Goal: Information Seeking & Learning: Learn about a topic

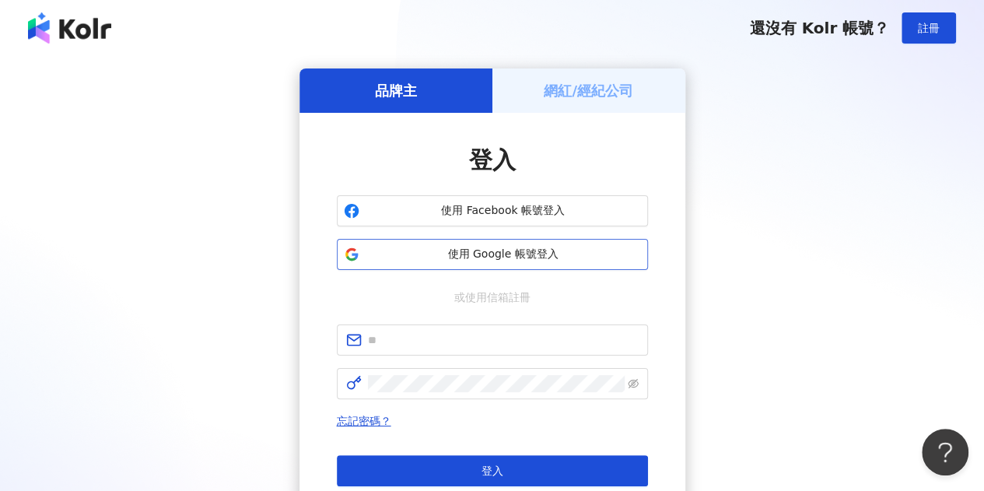
click at [526, 256] on span "使用 Google 帳號登入" at bounding box center [503, 255] width 275 height 16
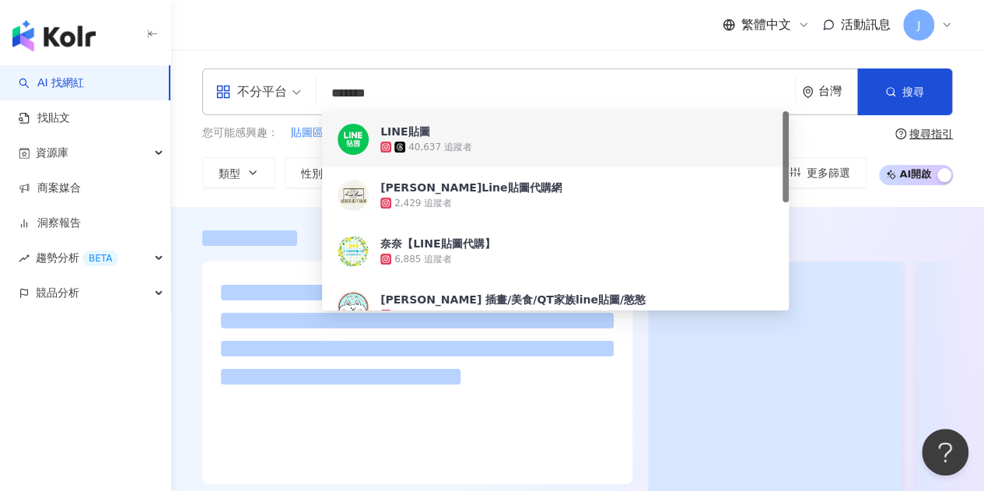
click at [364, 90] on input "*******" at bounding box center [556, 94] width 466 height 30
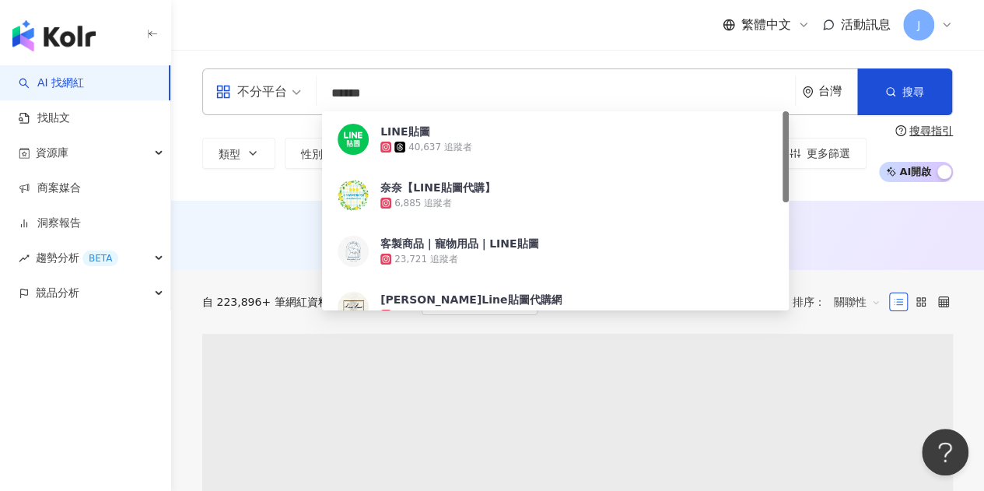
type input "******"
click at [221, 46] on div "繁體中文 活動訊息 J" at bounding box center [577, 25] width 751 height 50
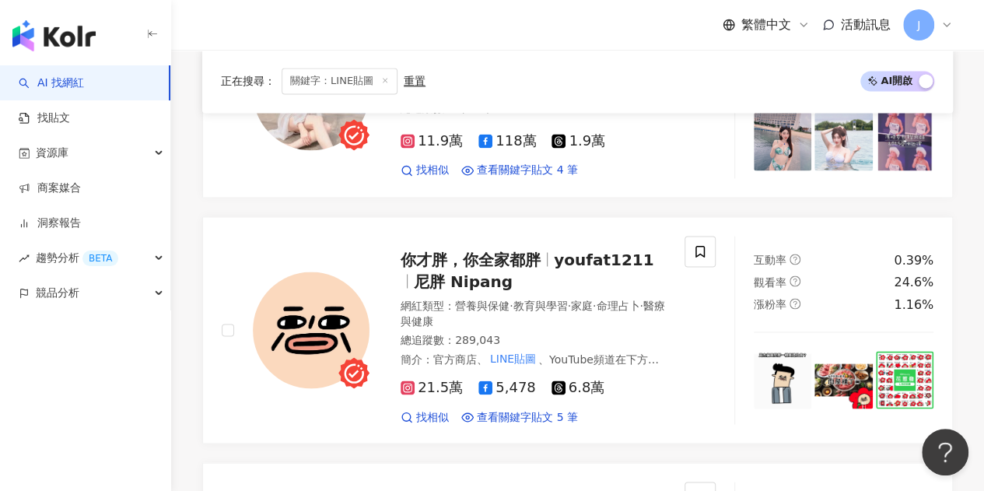
scroll to position [1252, 0]
click at [528, 251] on span "你才胖，你全家都胖" at bounding box center [471, 260] width 140 height 19
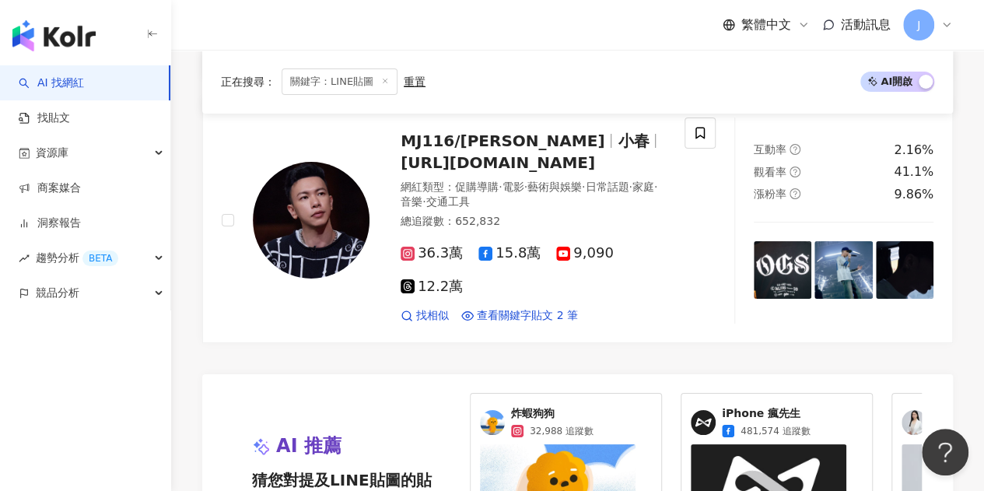
scroll to position [2964, 0]
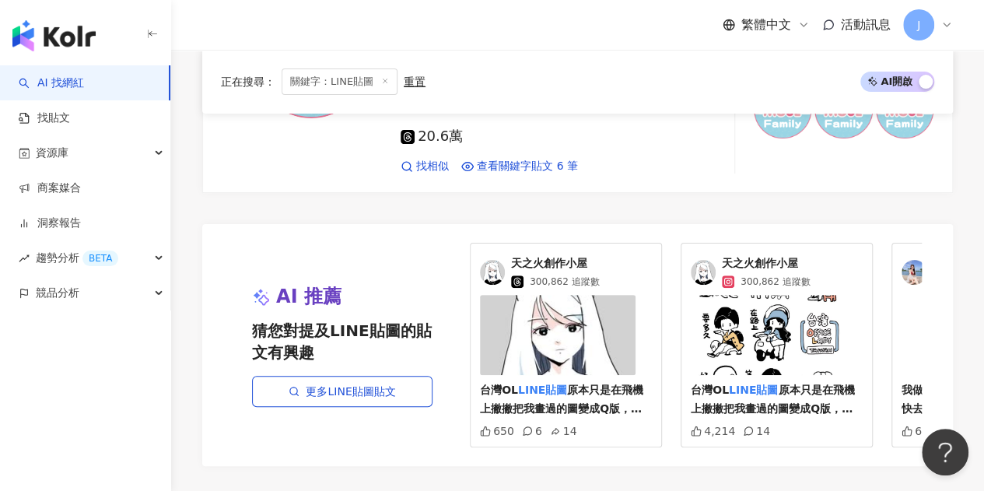
scroll to position [3191, 0]
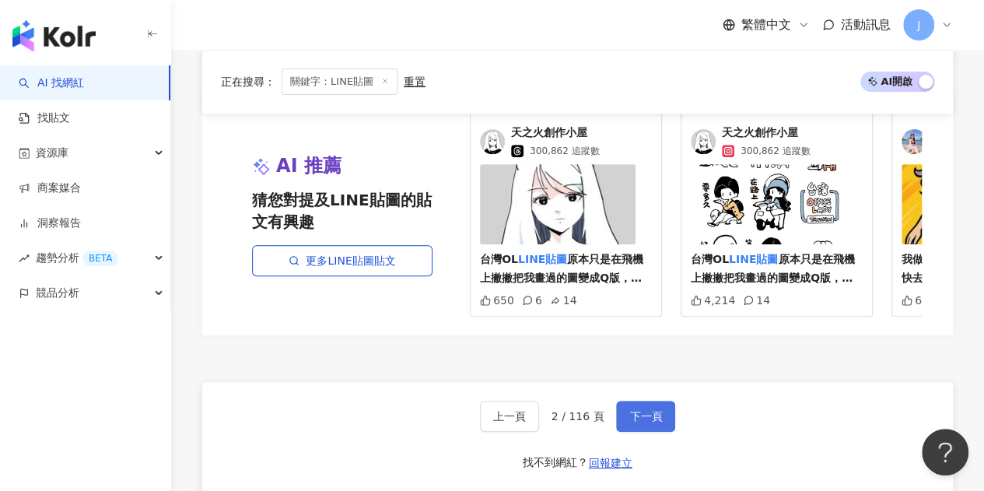
click at [649, 401] on button "下一頁" at bounding box center [645, 416] width 59 height 31
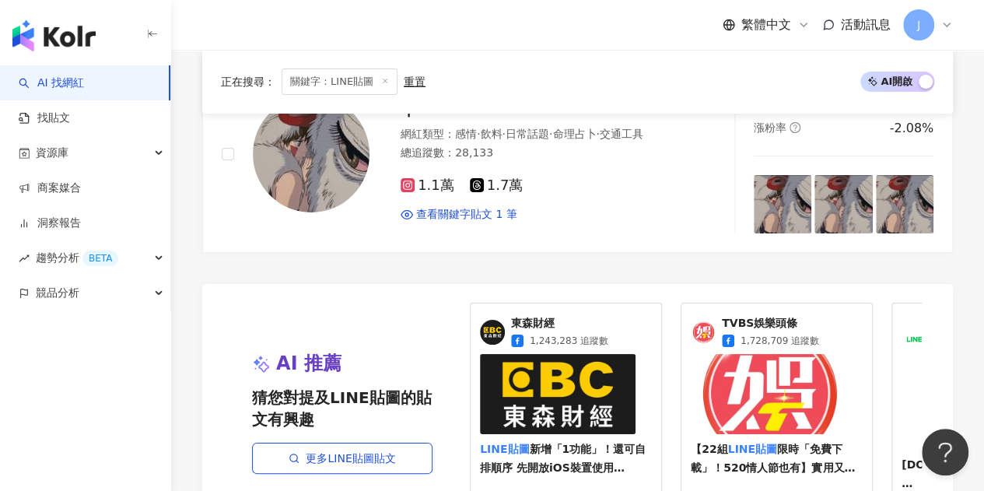
scroll to position [2957, 0]
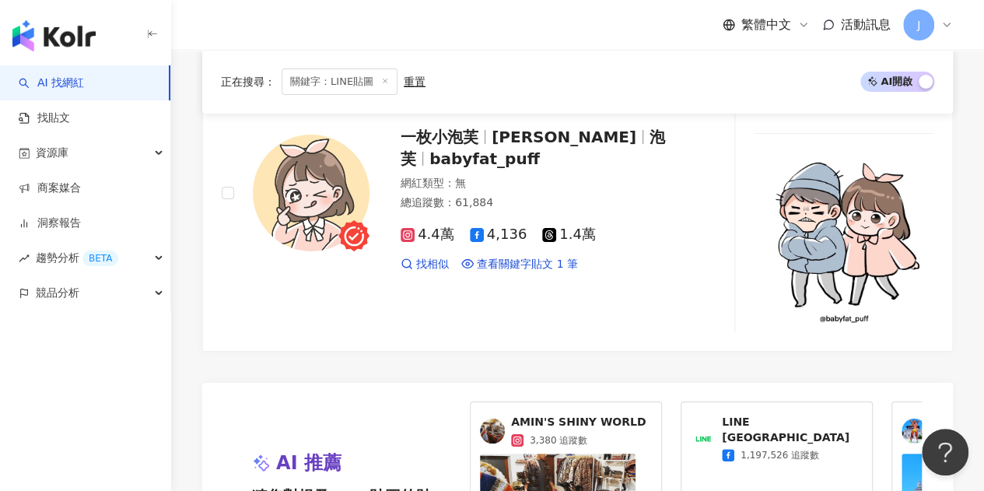
scroll to position [3191, 0]
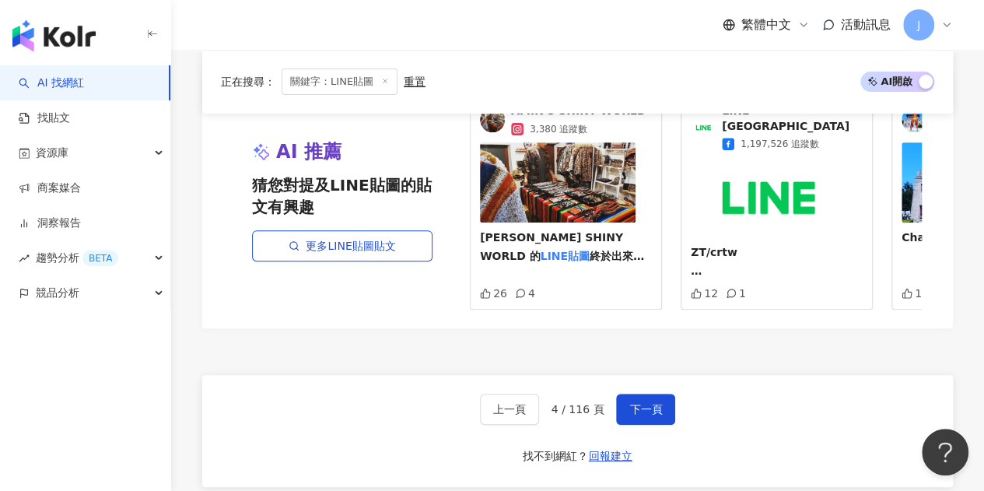
click at [647, 375] on div "上一頁 4 / 116 頁 下一頁 找不到網紅？ 回報建立" at bounding box center [577, 431] width 751 height 112
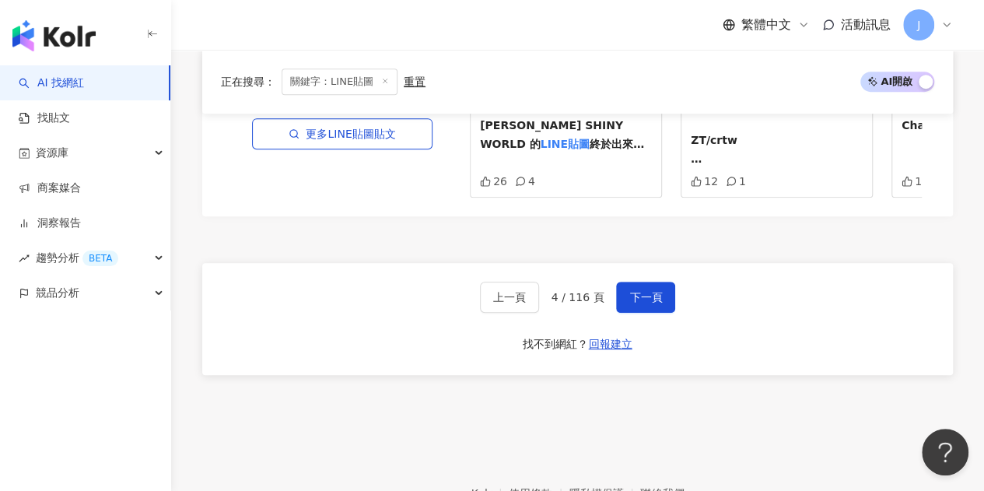
scroll to position [3327, 0]
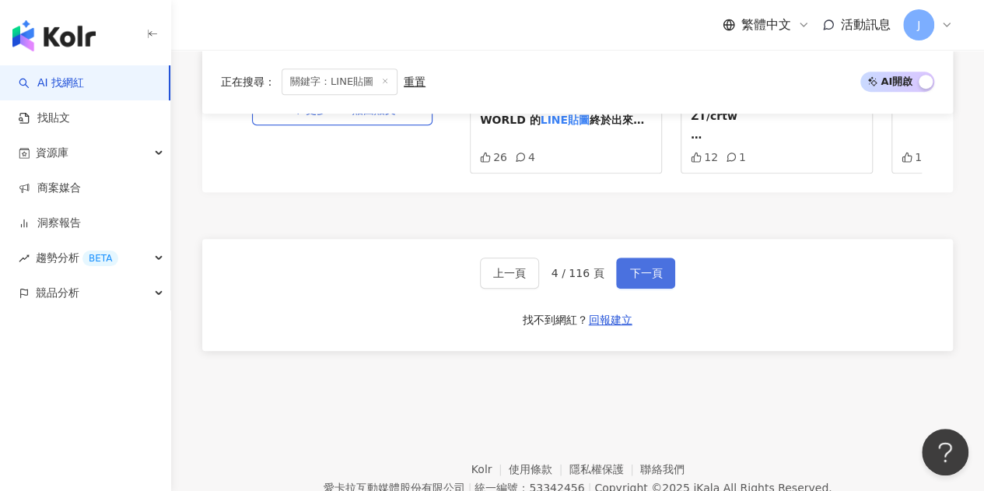
click at [636, 267] on span "下一頁" at bounding box center [646, 273] width 33 height 12
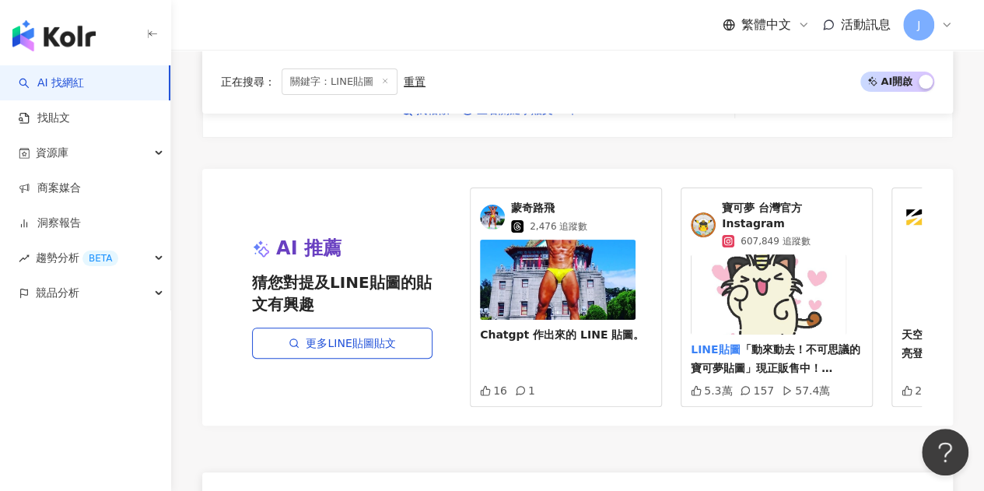
scroll to position [3113, 0]
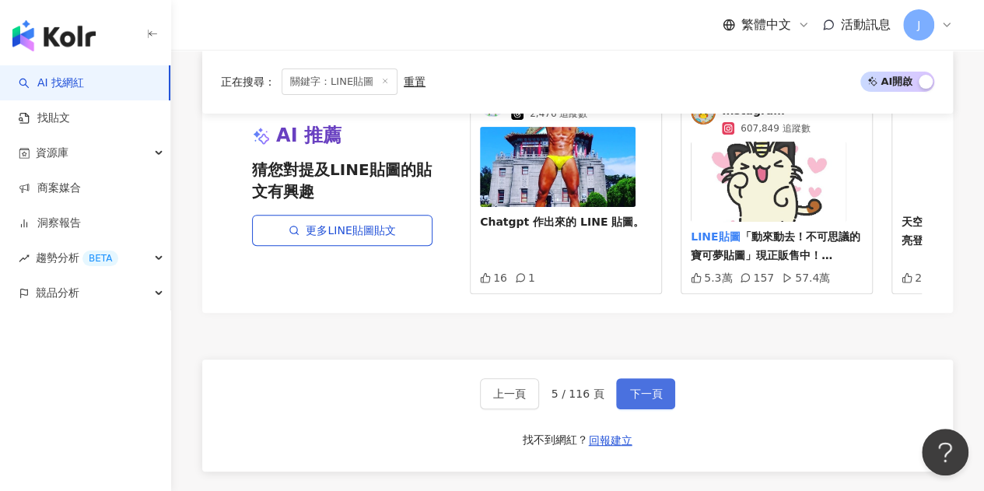
click at [635, 388] on span "下一頁" at bounding box center [646, 394] width 33 height 12
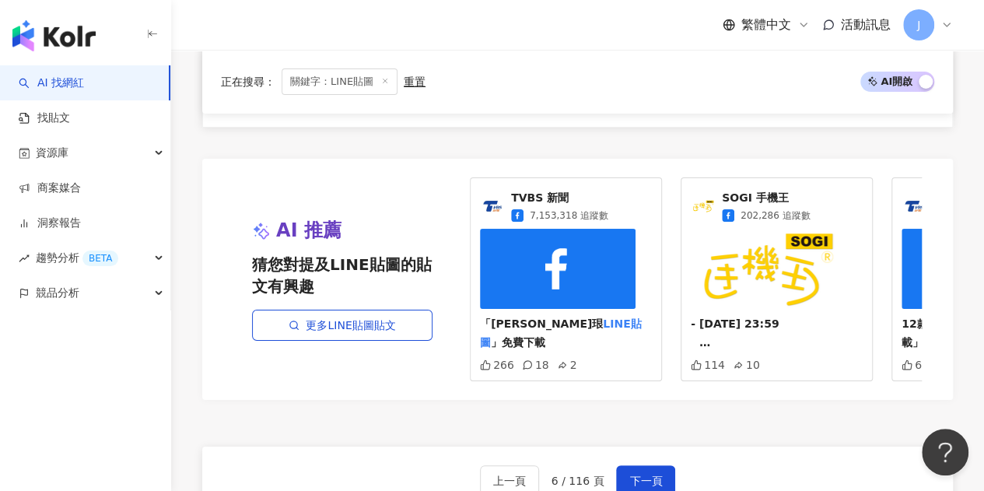
scroll to position [2957, 0]
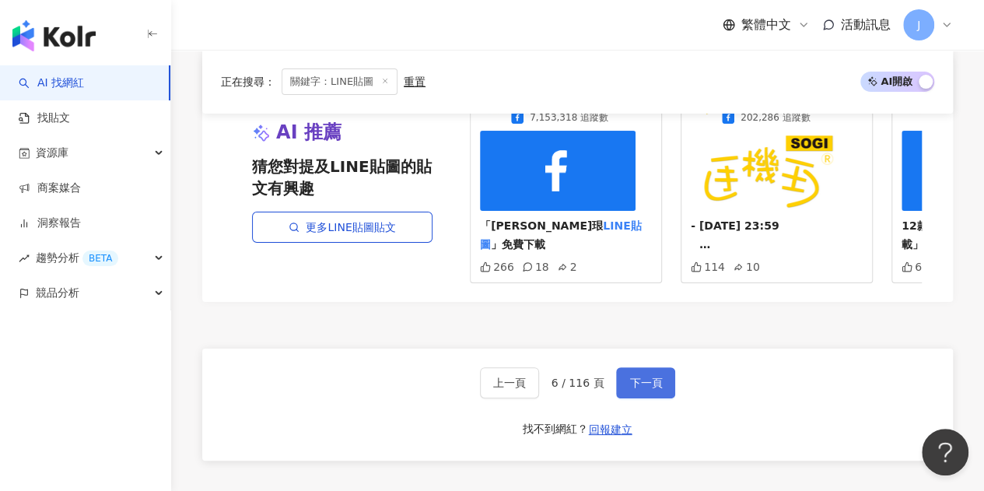
click at [641, 367] on button "下一頁" at bounding box center [645, 382] width 59 height 31
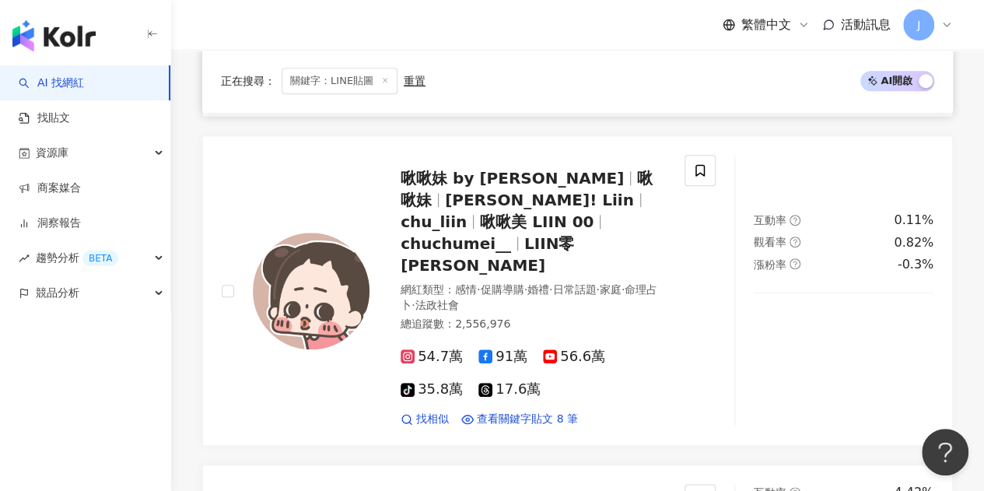
scroll to position [700, 0]
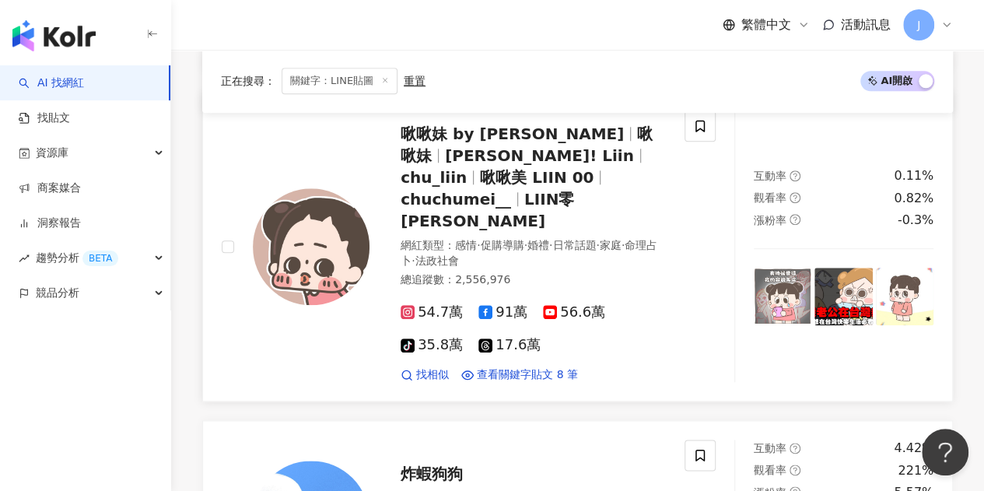
click at [560, 168] on span "啾啾美 LIIN 00" at bounding box center [537, 177] width 114 height 19
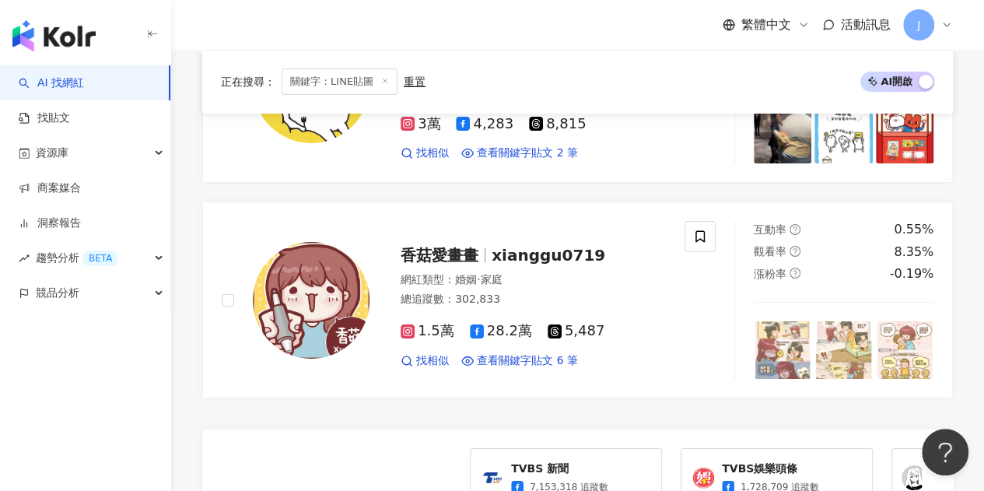
scroll to position [3097, 0]
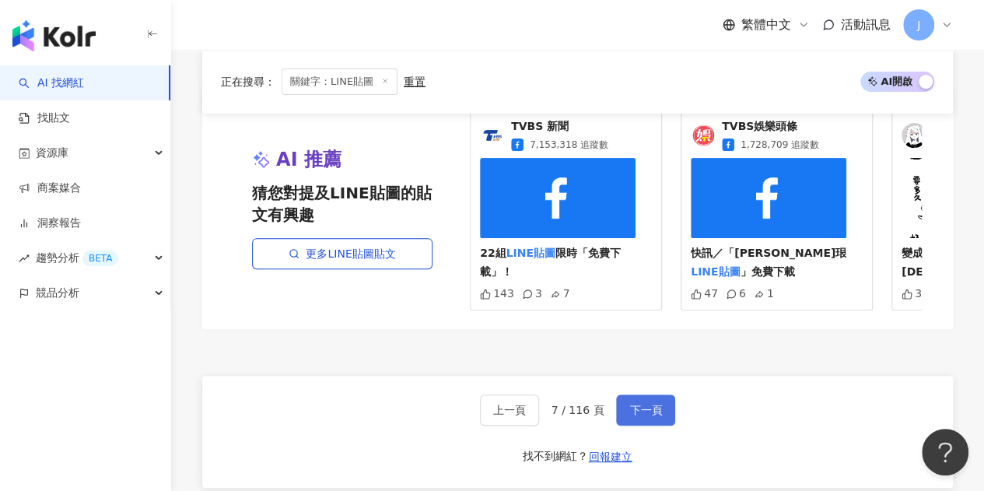
click at [634, 395] on button "下一頁" at bounding box center [645, 410] width 59 height 31
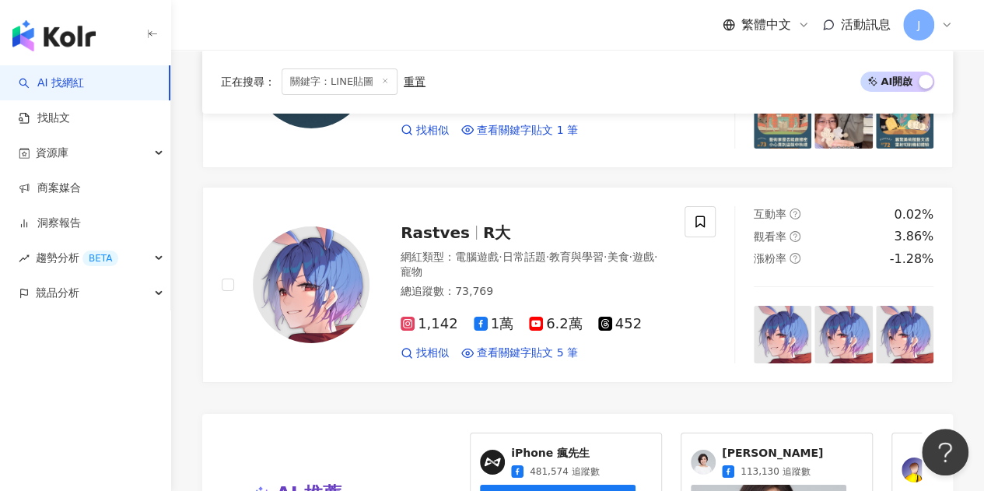
scroll to position [2805, 0]
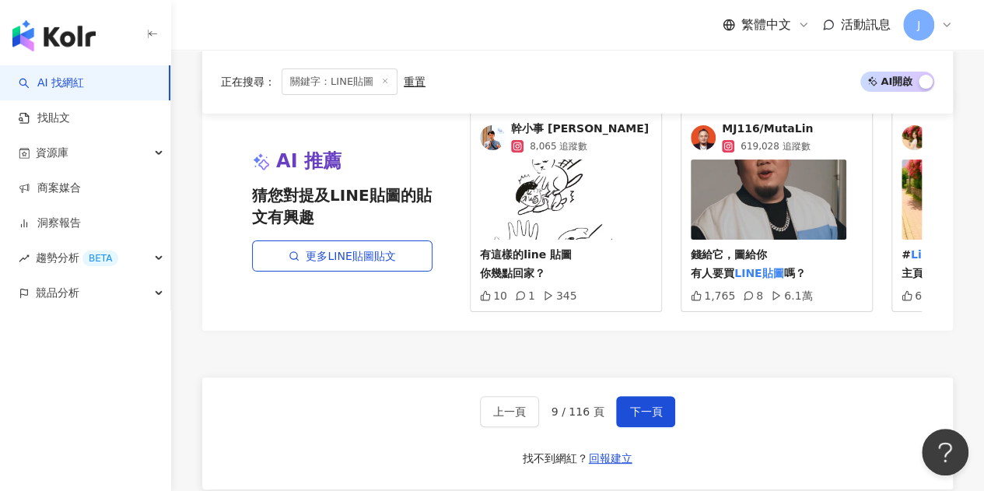
scroll to position [2973, 0]
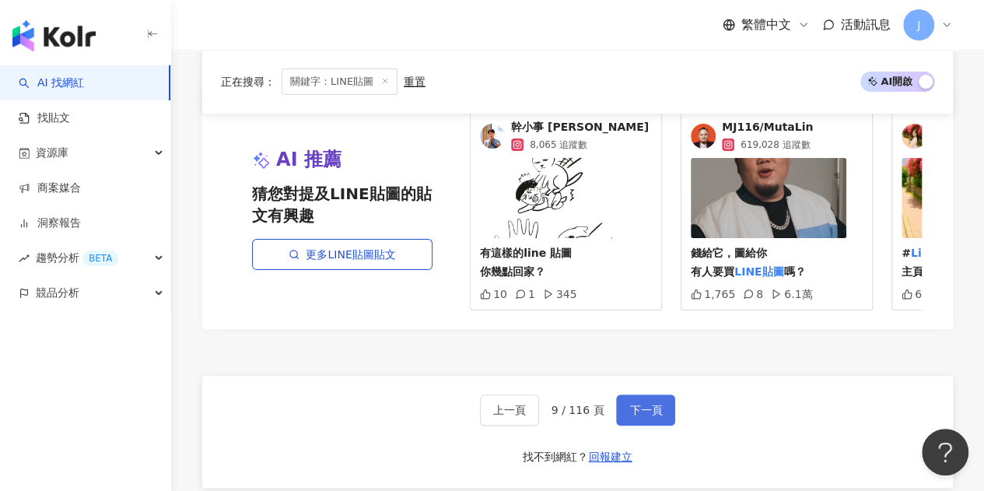
click at [632, 395] on button "下一頁" at bounding box center [645, 410] width 59 height 31
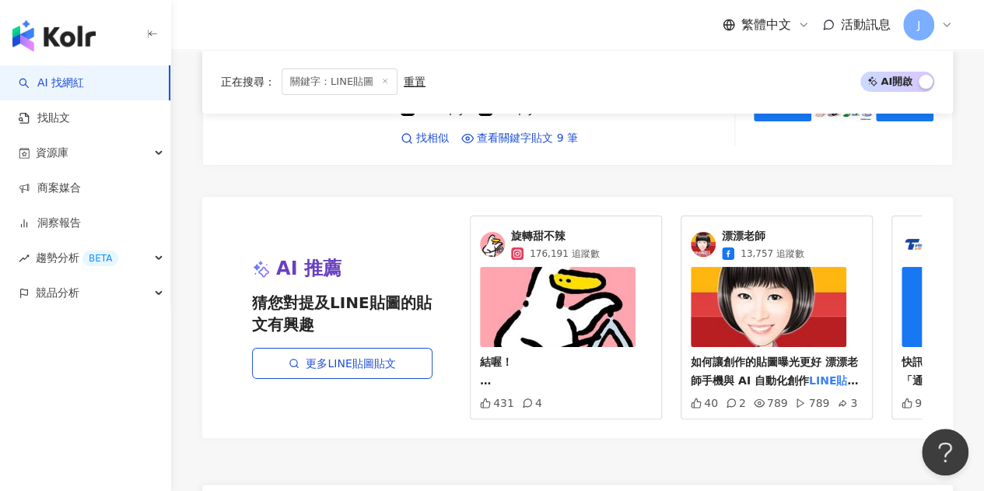
scroll to position [2935, 0]
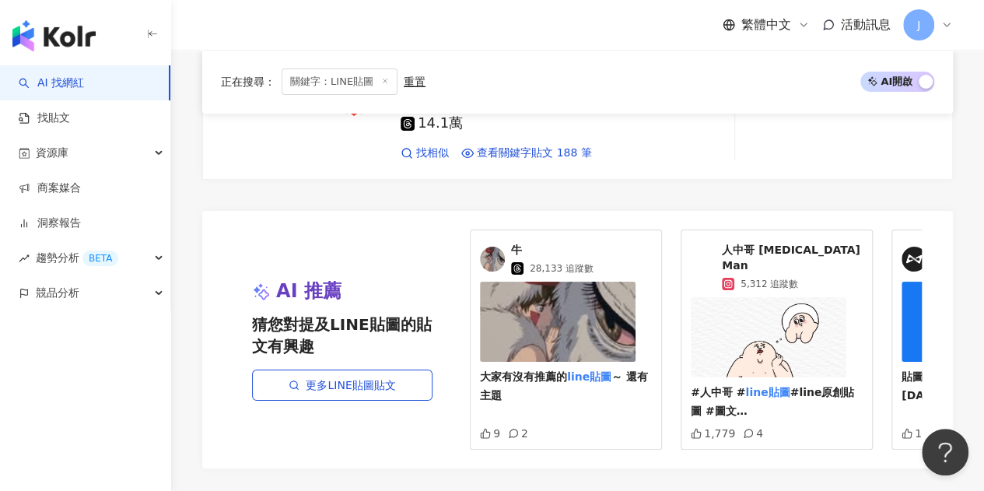
scroll to position [2884, 0]
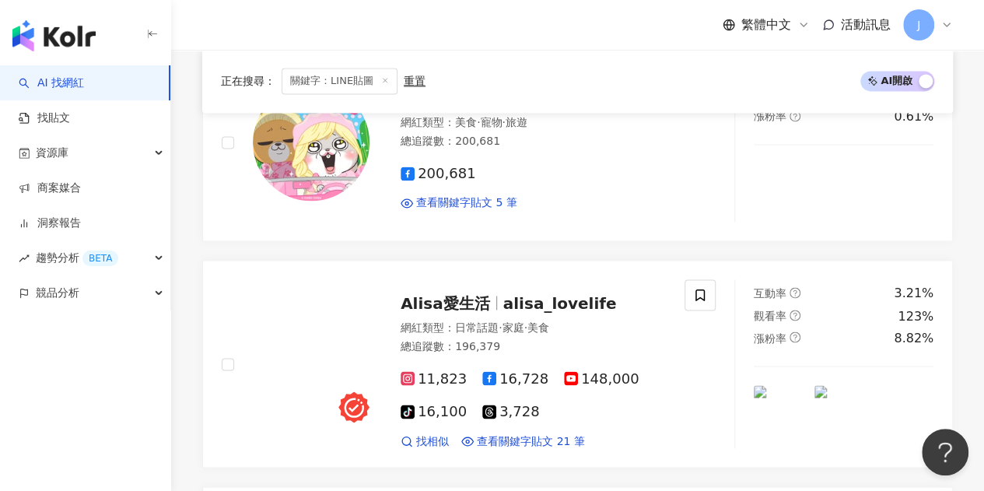
scroll to position [2903, 0]
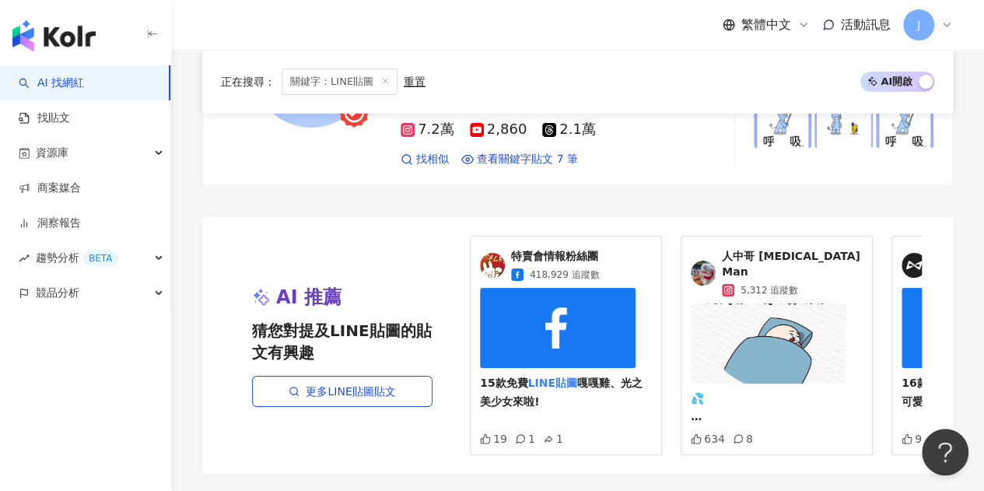
click at [801, 249] on span "人中哥 Philtrum Man" at bounding box center [792, 264] width 141 height 30
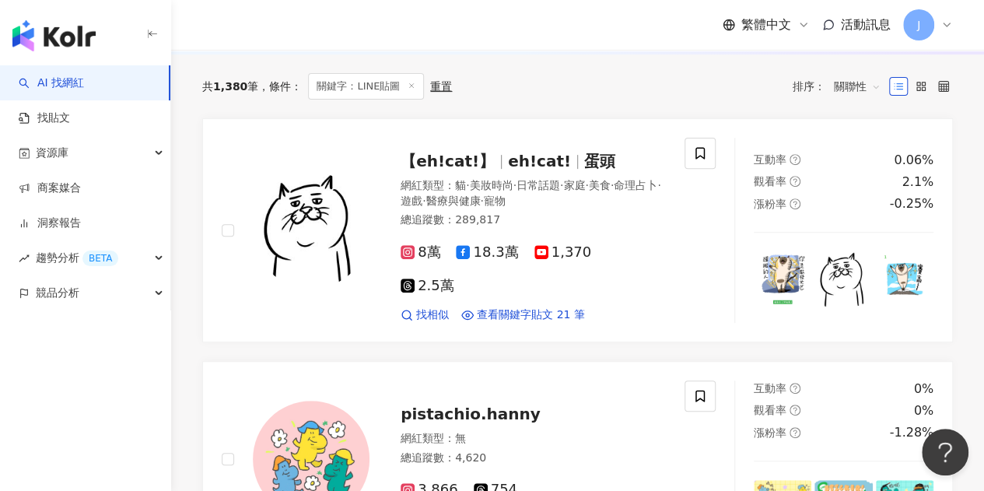
scroll to position [101, 0]
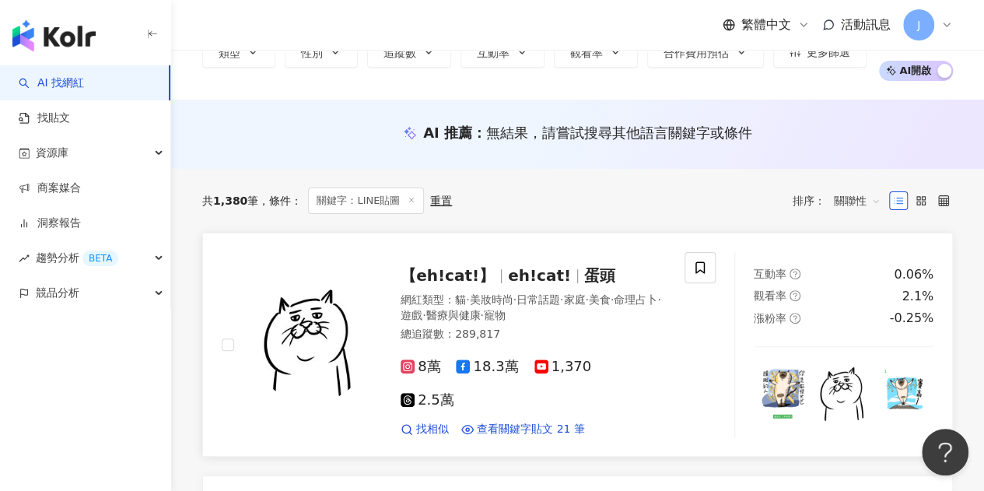
click at [589, 275] on span "蛋頭" at bounding box center [599, 275] width 31 height 19
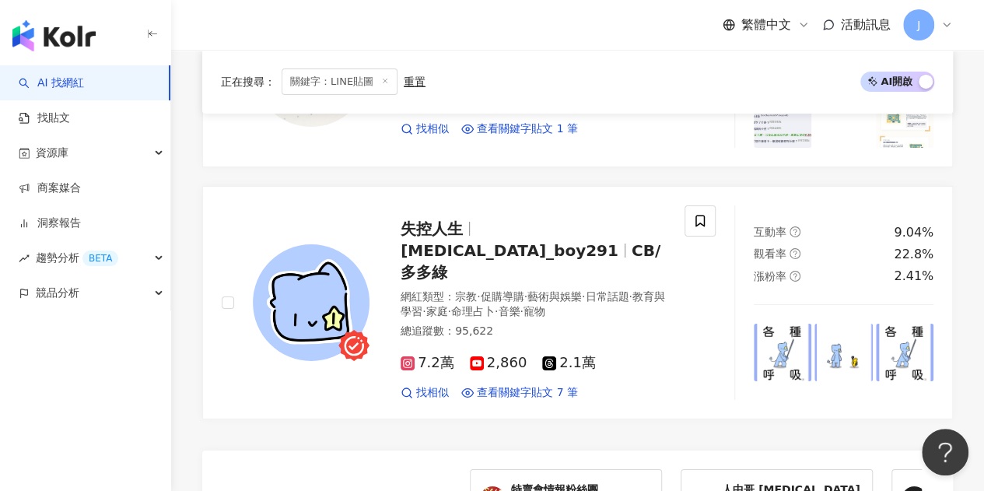
scroll to position [2981, 0]
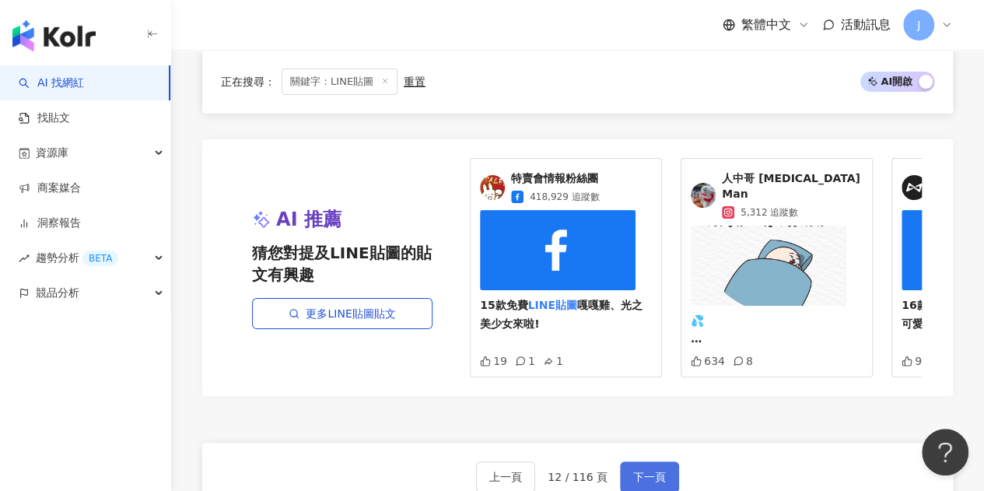
click at [633, 461] on button "下一頁" at bounding box center [649, 476] width 59 height 31
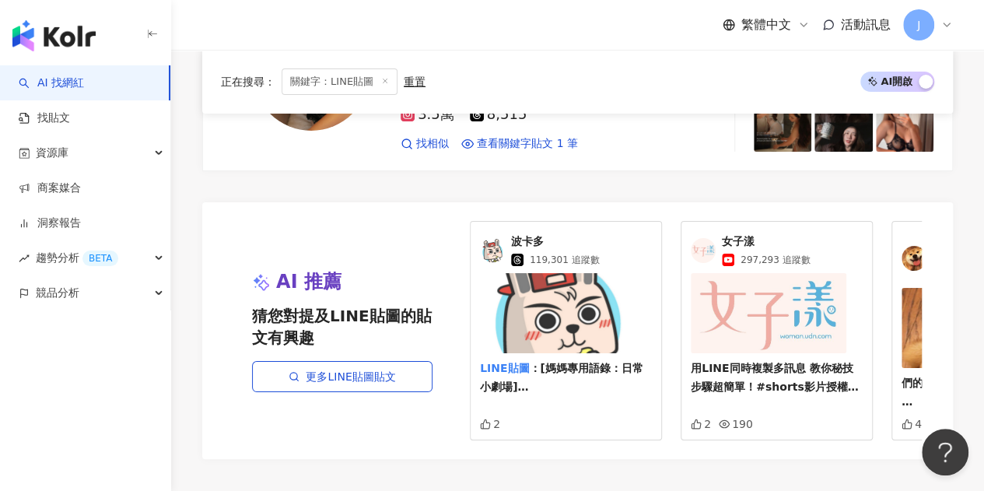
scroll to position [3045, 0]
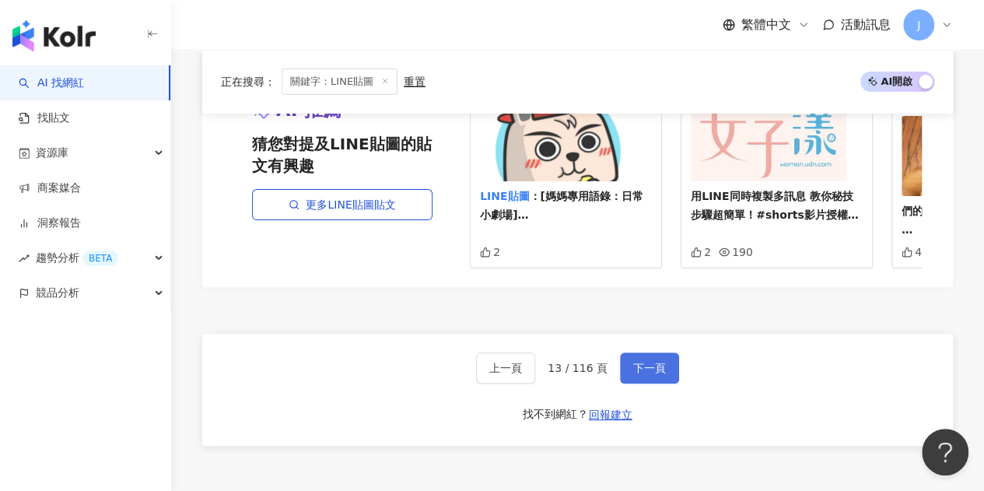
click at [641, 362] on span "下一頁" at bounding box center [649, 368] width 33 height 12
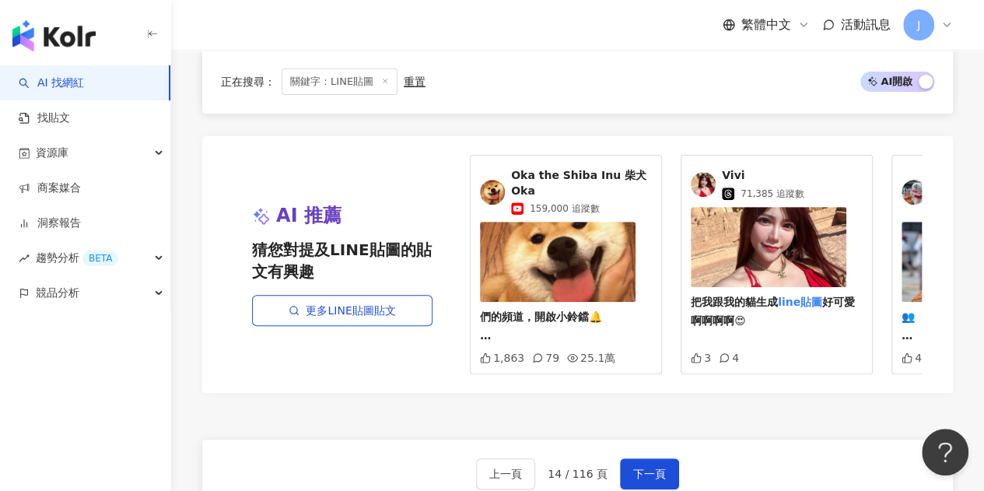
scroll to position [3269, 0]
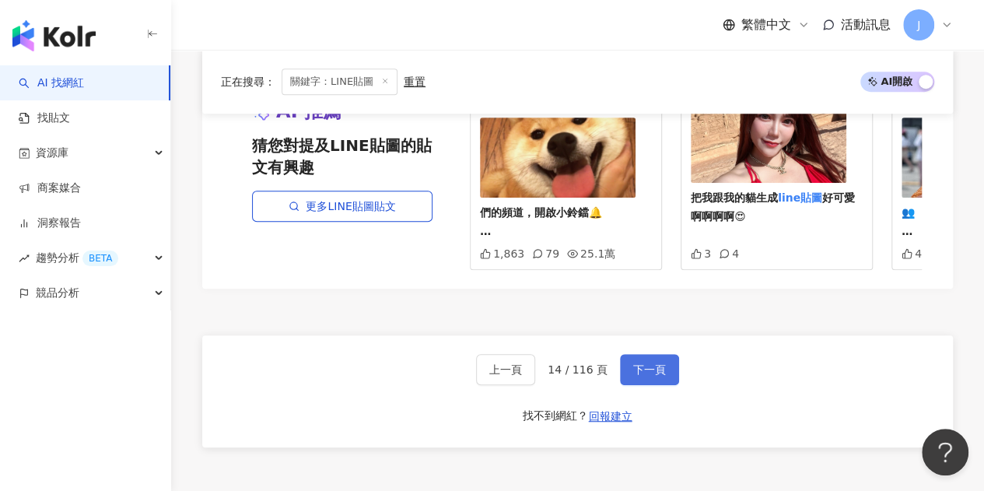
click at [637, 354] on button "下一頁" at bounding box center [649, 369] width 59 height 31
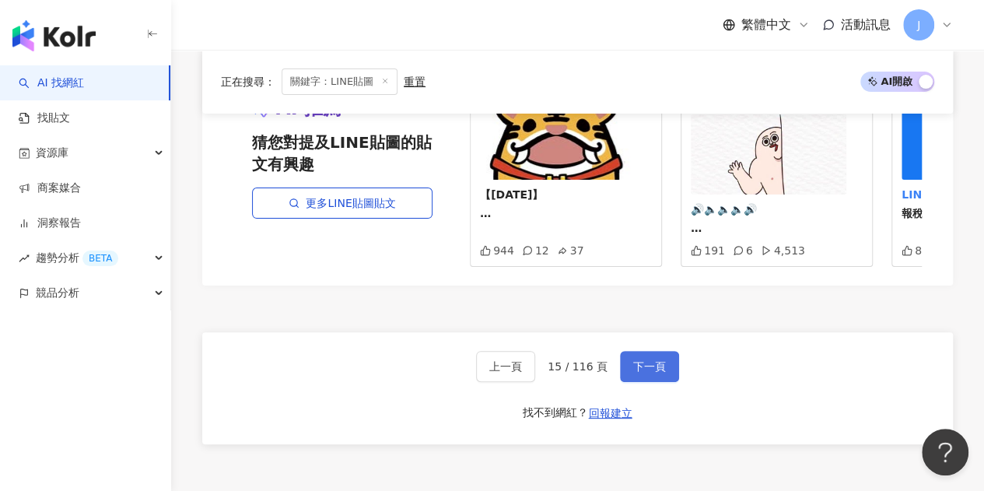
scroll to position [2879, 0]
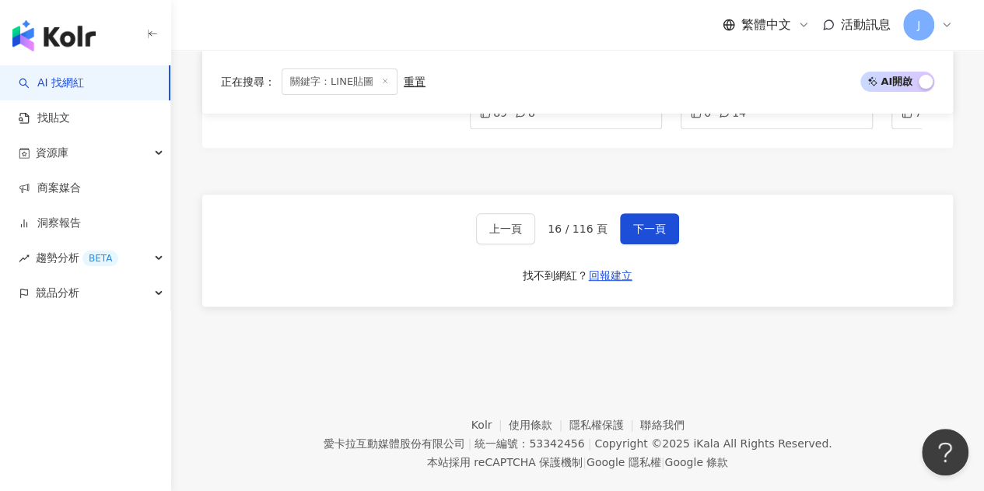
scroll to position [3198, 0]
click at [647, 212] on button "下一頁" at bounding box center [649, 227] width 59 height 31
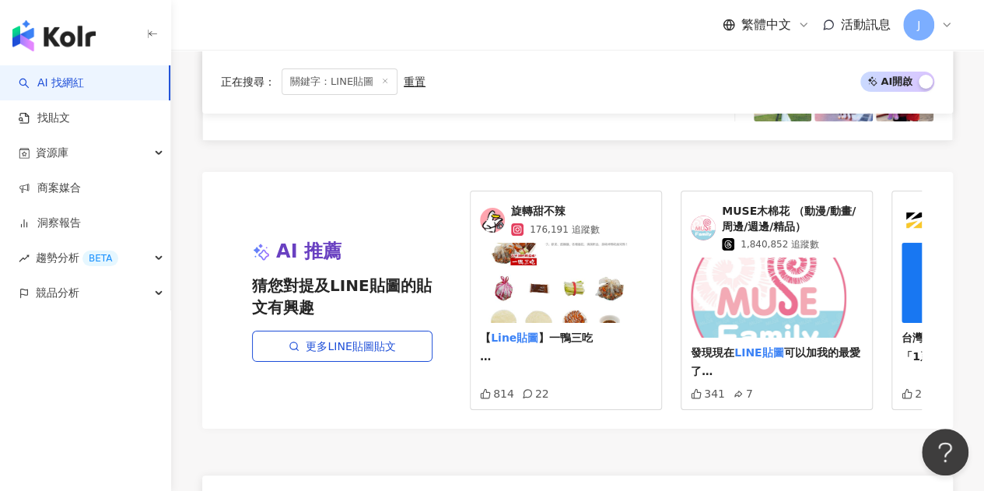
scroll to position [3093, 0]
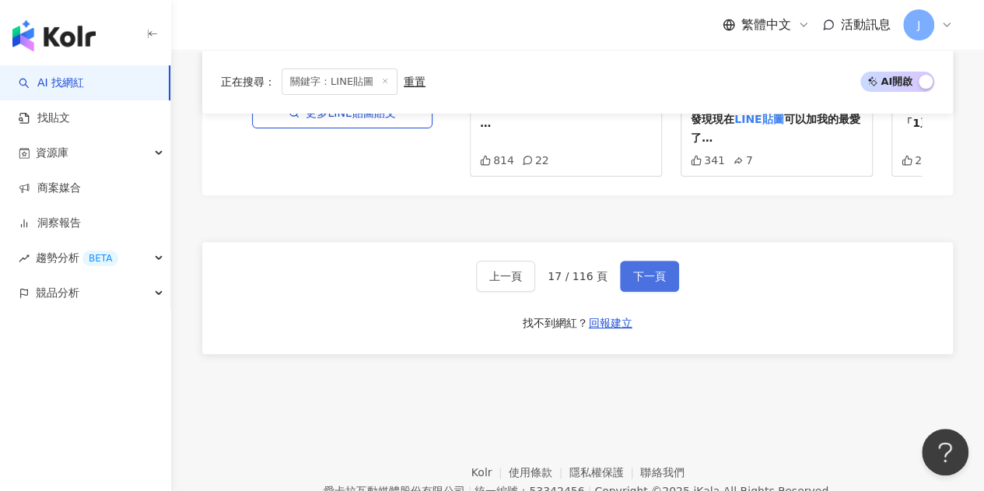
click at [649, 270] on span "下一頁" at bounding box center [649, 276] width 33 height 12
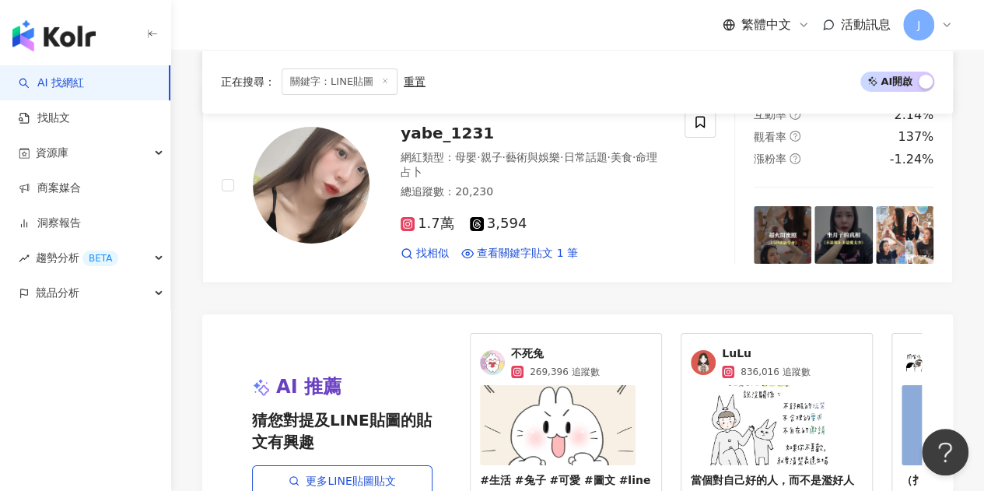
scroll to position [2879, 0]
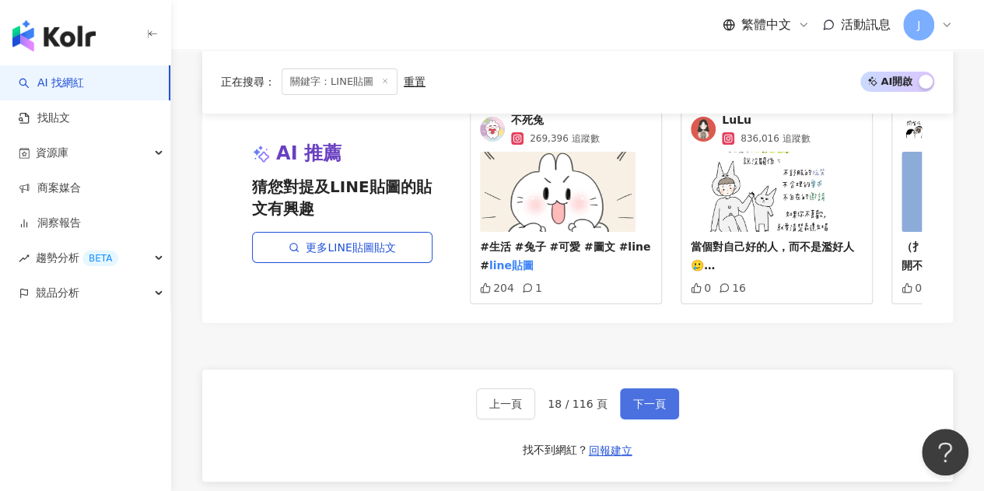
click at [649, 405] on button "下一頁" at bounding box center [649, 403] width 59 height 31
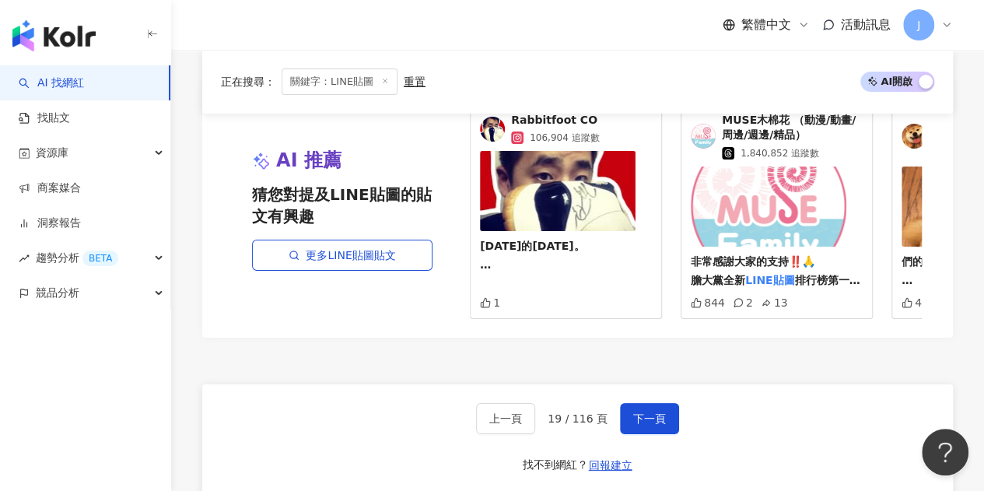
scroll to position [3035, 0]
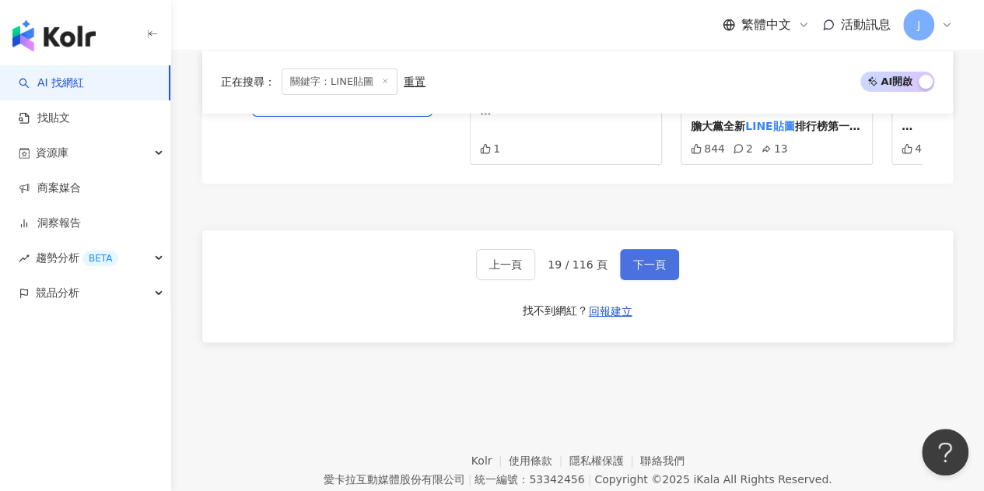
click at [644, 270] on span "下一頁" at bounding box center [649, 264] width 33 height 12
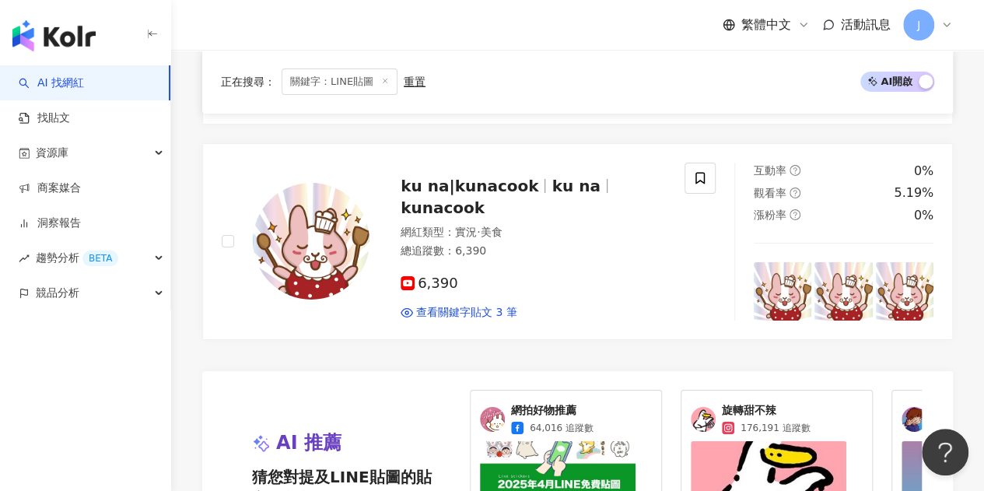
scroll to position [2957, 0]
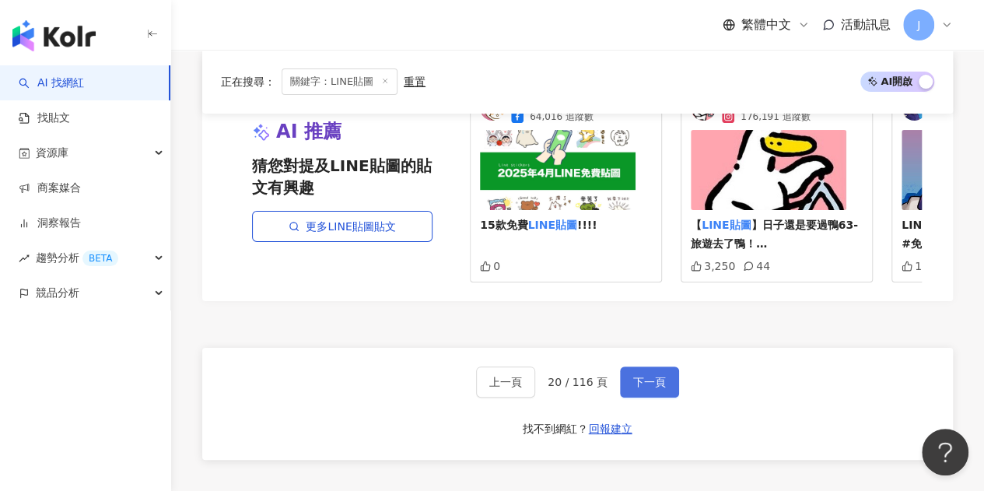
click at [648, 367] on button "下一頁" at bounding box center [649, 382] width 59 height 31
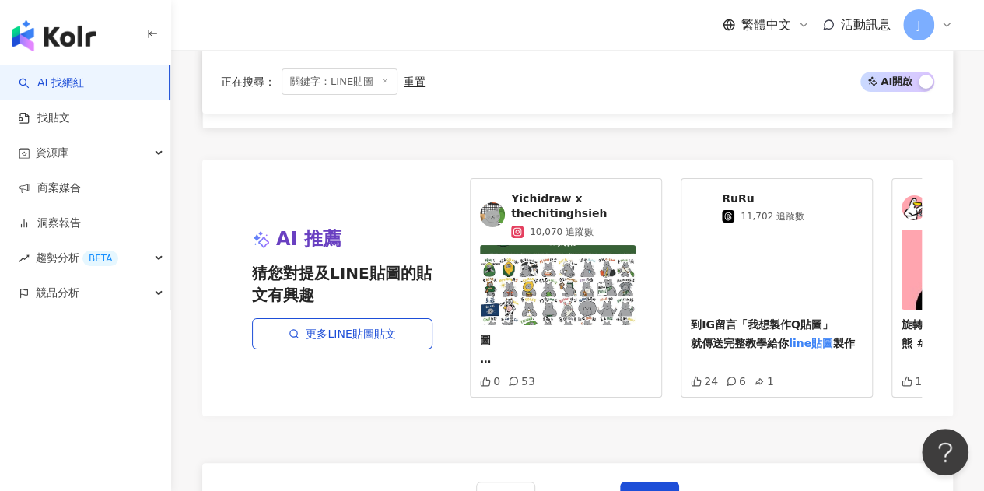
scroll to position [2879, 0]
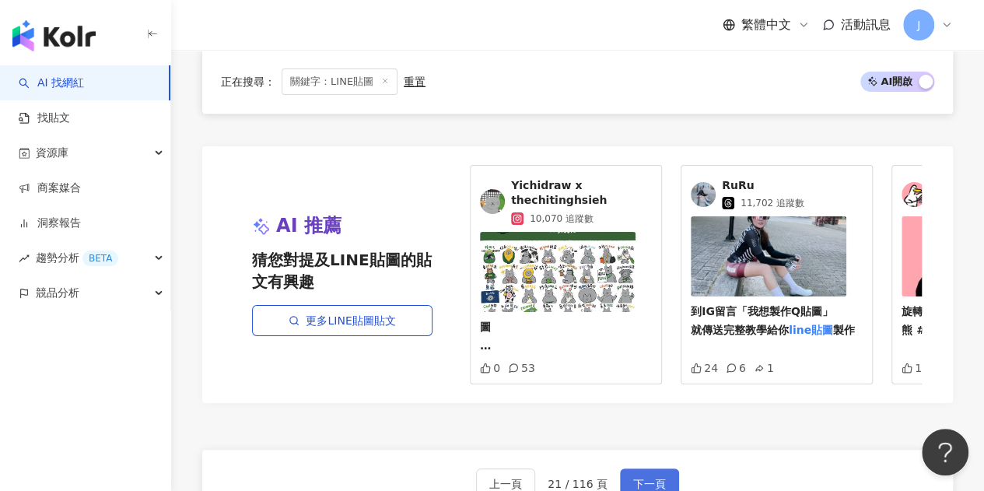
click at [644, 468] on button "下一頁" at bounding box center [649, 483] width 59 height 31
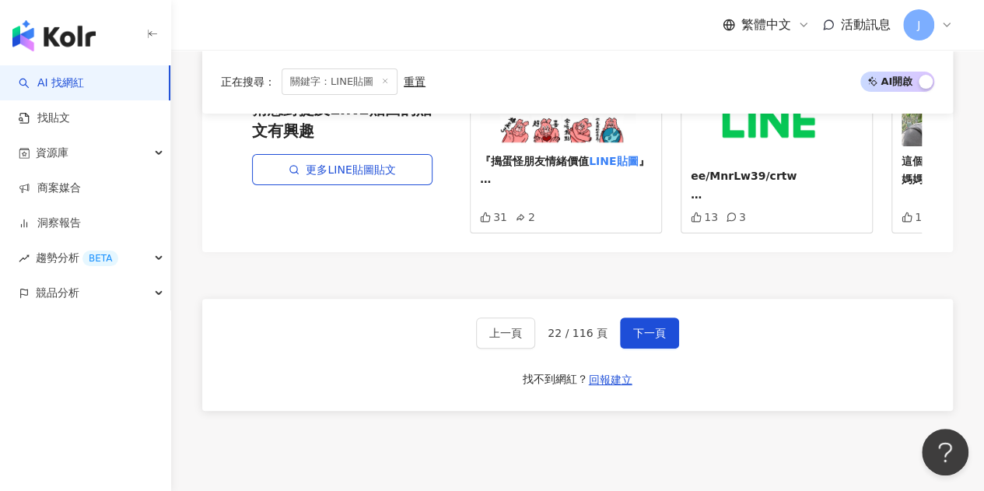
scroll to position [3027, 0]
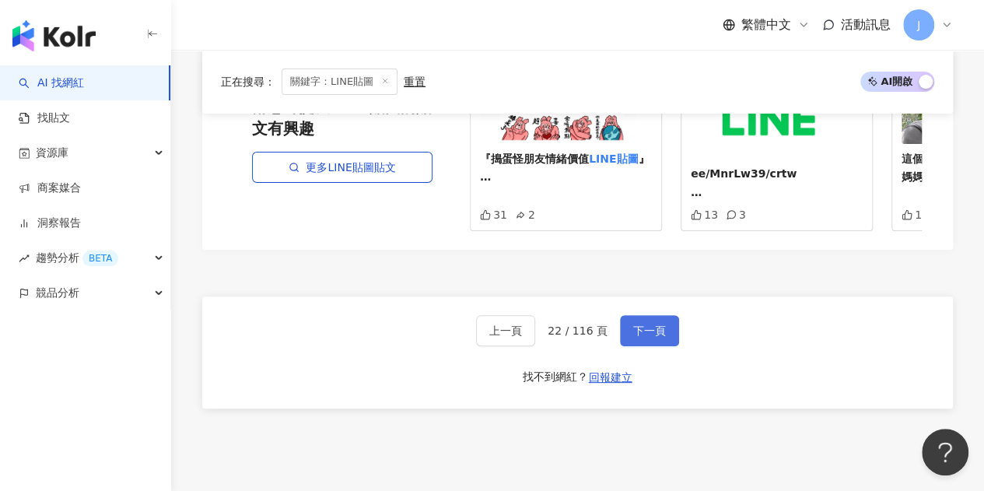
click at [645, 325] on span "下一頁" at bounding box center [649, 331] width 33 height 12
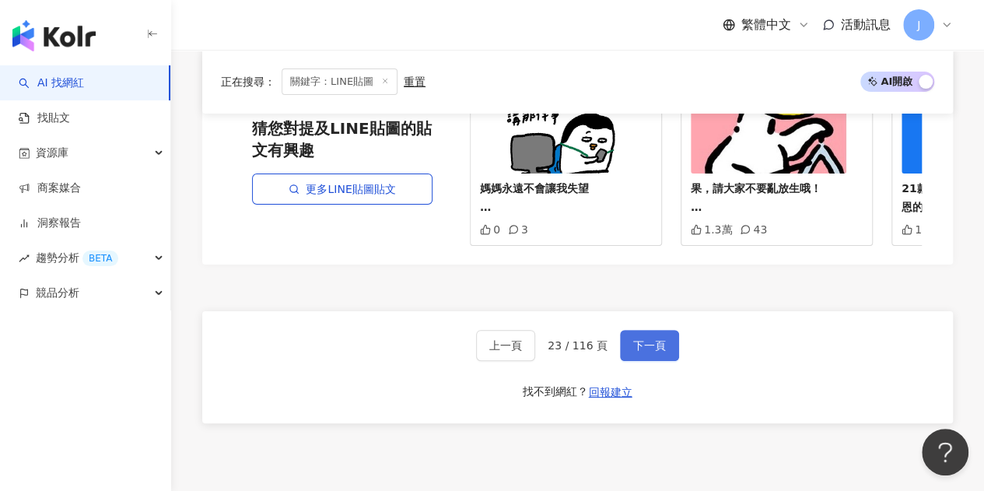
scroll to position [3004, 0]
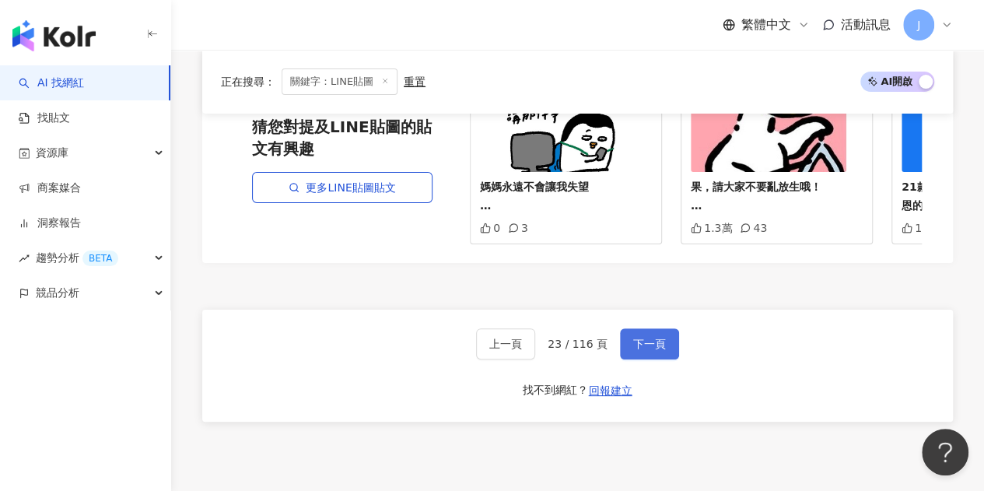
click at [643, 338] on span "下一頁" at bounding box center [649, 344] width 33 height 12
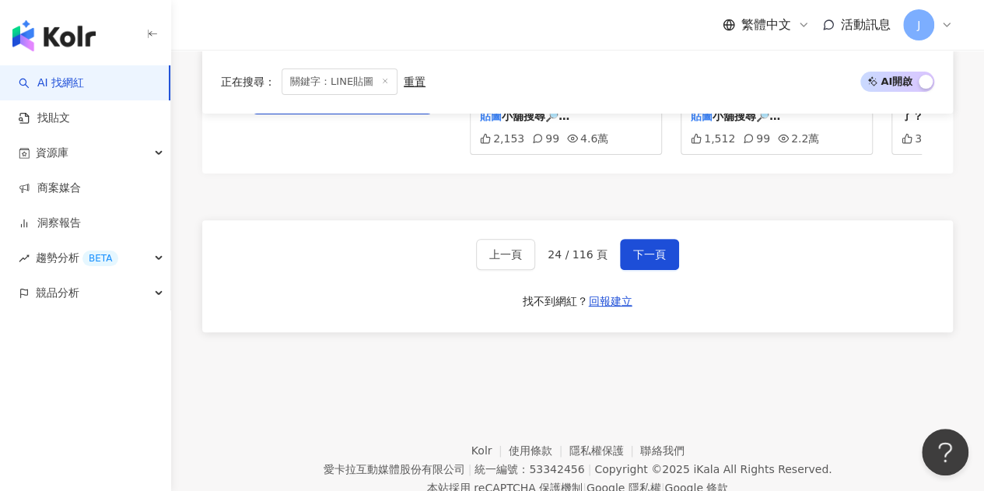
scroll to position [3112, 0]
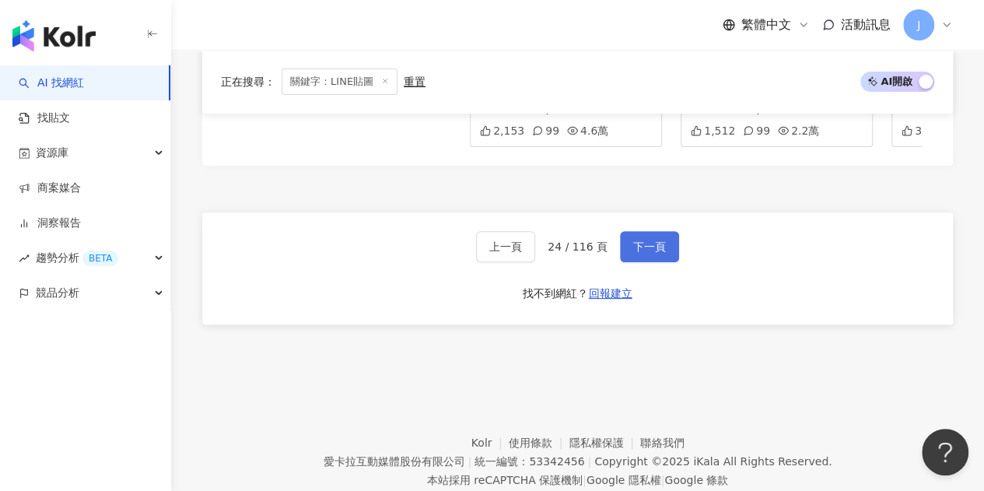
click at [643, 245] on span "下一頁" at bounding box center [649, 246] width 33 height 12
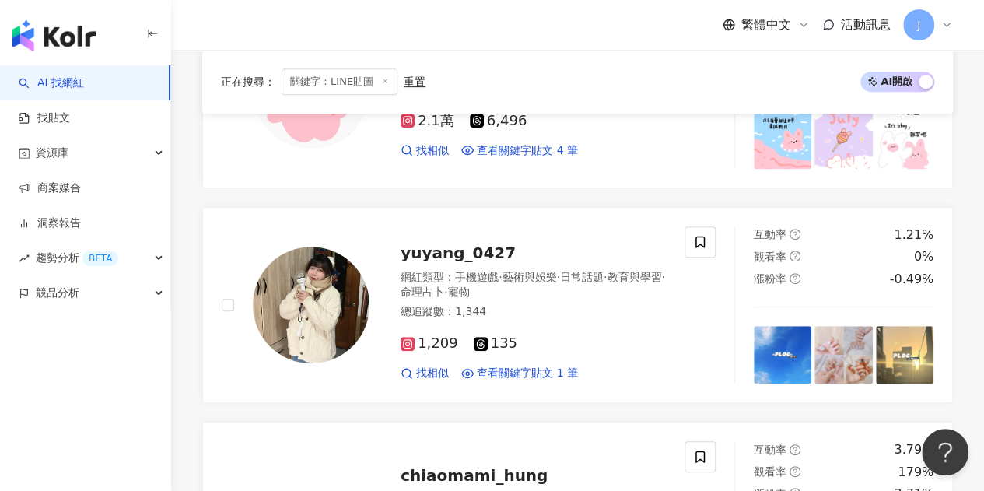
scroll to position [345, 0]
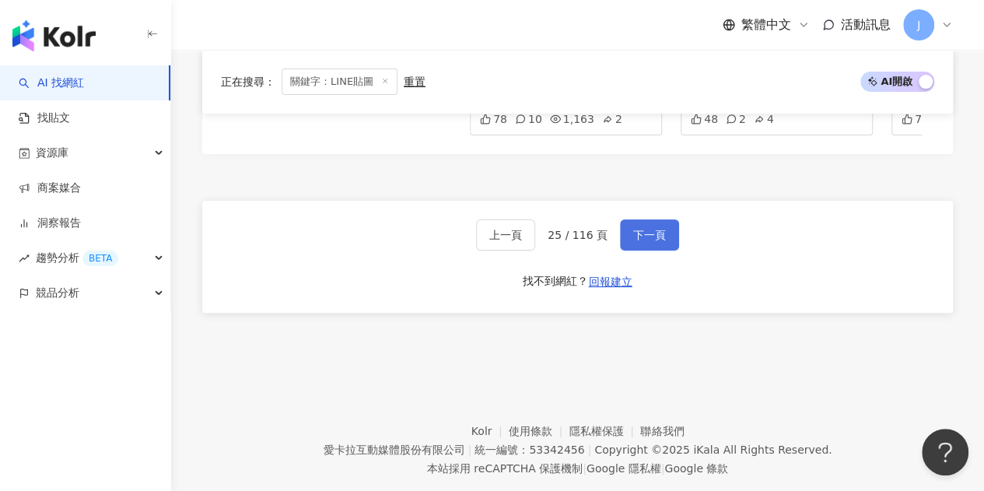
click at [643, 245] on button "下一頁" at bounding box center [649, 234] width 59 height 31
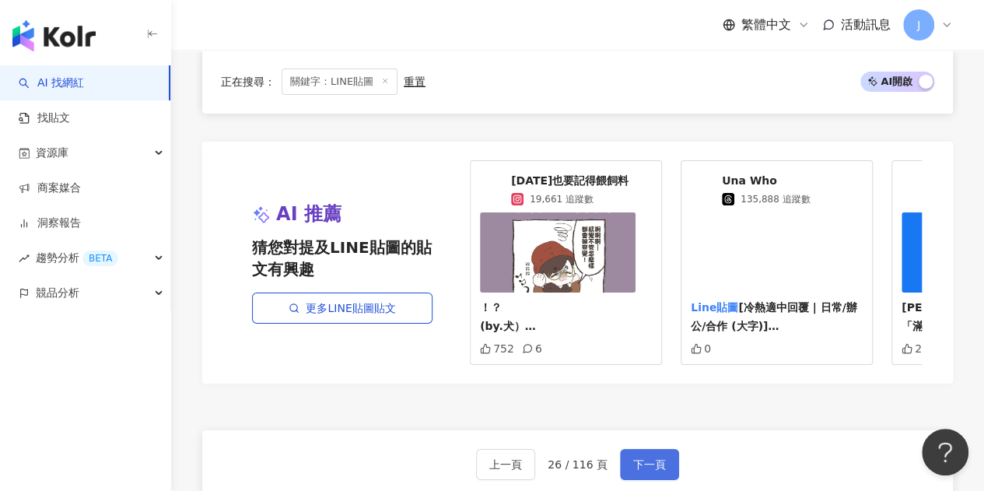
scroll to position [2814, 0]
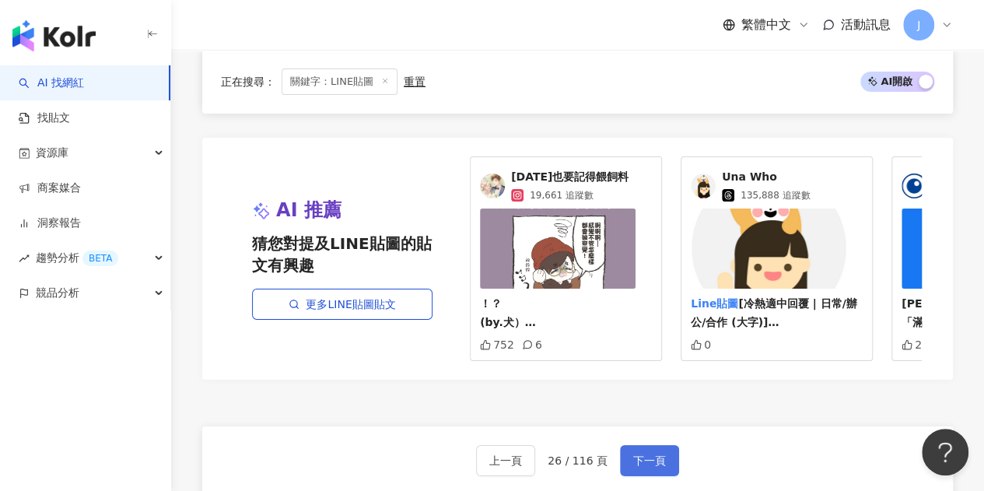
click at [642, 454] on span "下一頁" at bounding box center [649, 460] width 33 height 12
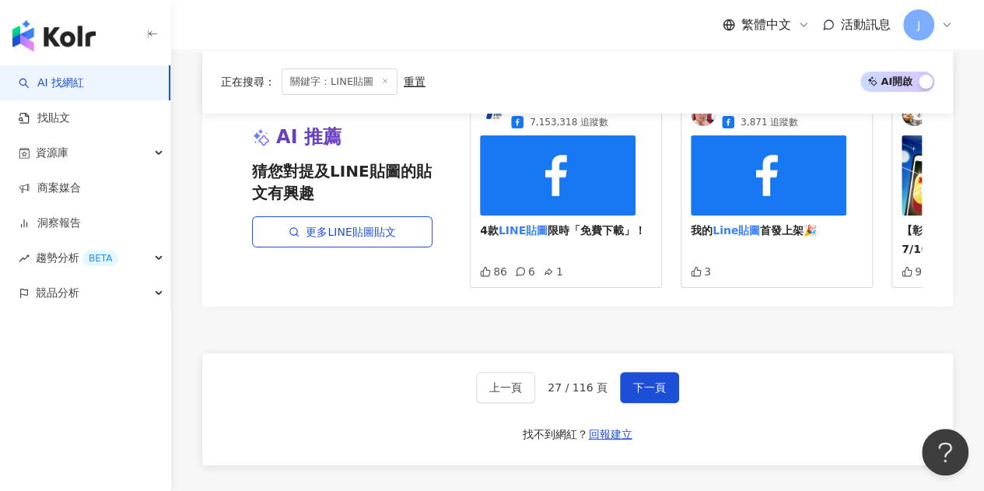
scroll to position [2973, 0]
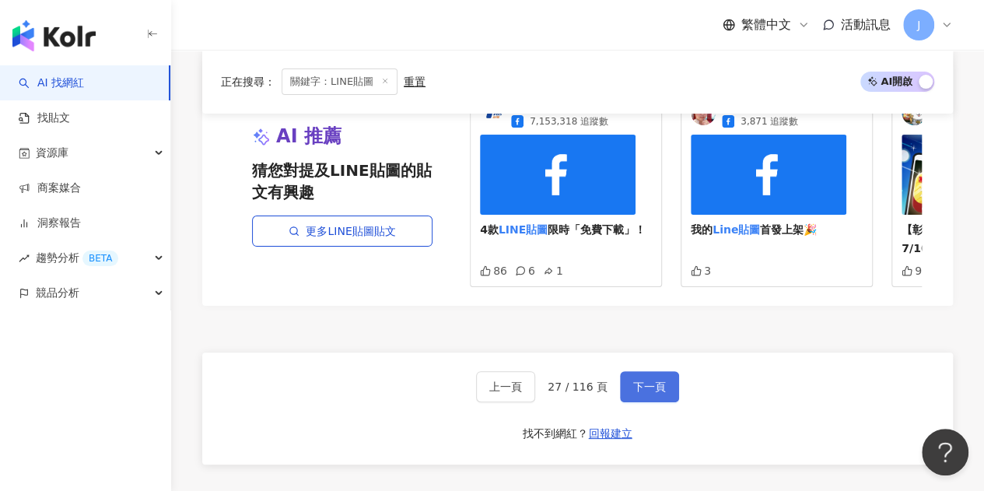
click at [621, 371] on button "下一頁" at bounding box center [649, 386] width 59 height 31
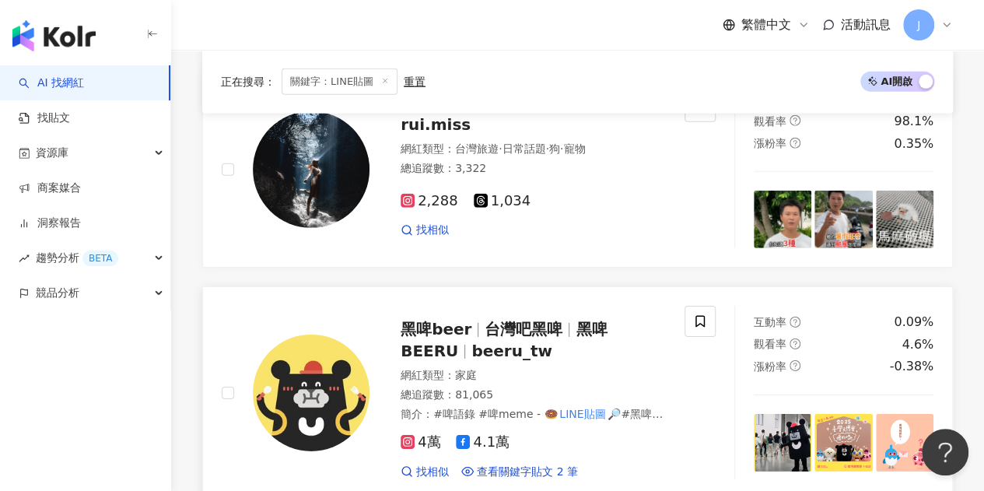
scroll to position [2332, 0]
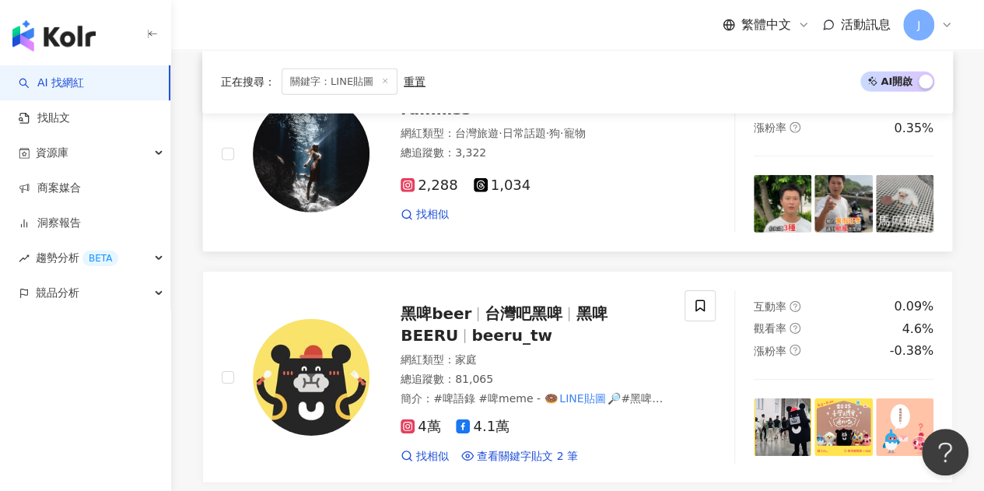
click at [233, 203] on link "rui.miss 網紅類型 ： 台灣旅遊 · 日常話題 · 狗 · 寵物 總追蹤數 ： 3,322 2,288 1,034 找相似 互動率 2.63% 觀看率…" at bounding box center [577, 154] width 751 height 197
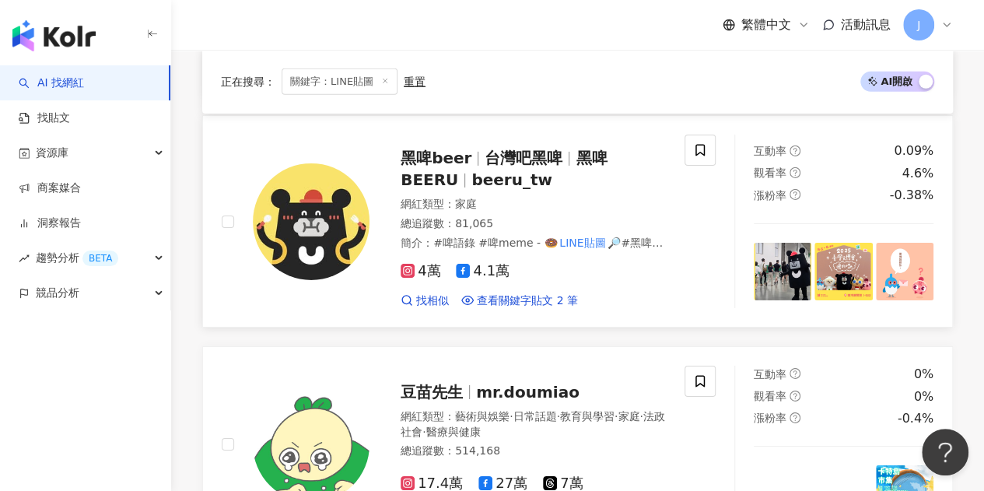
scroll to position [2566, 0]
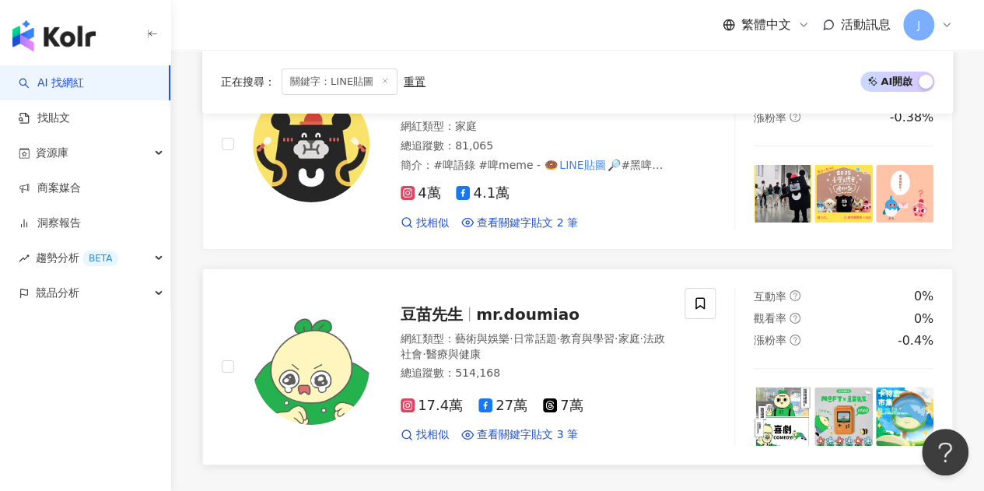
click at [497, 305] on span "mr.doumiao" at bounding box center [528, 314] width 104 height 19
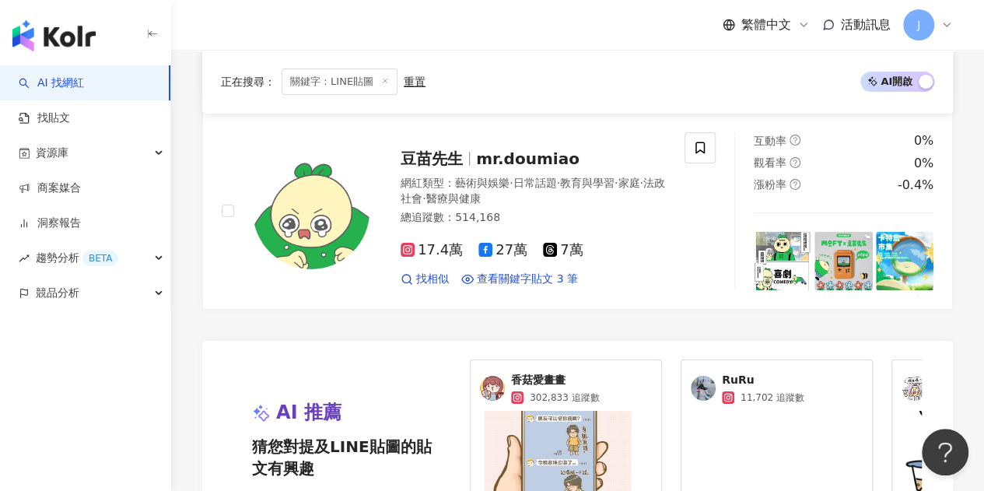
scroll to position [3033, 0]
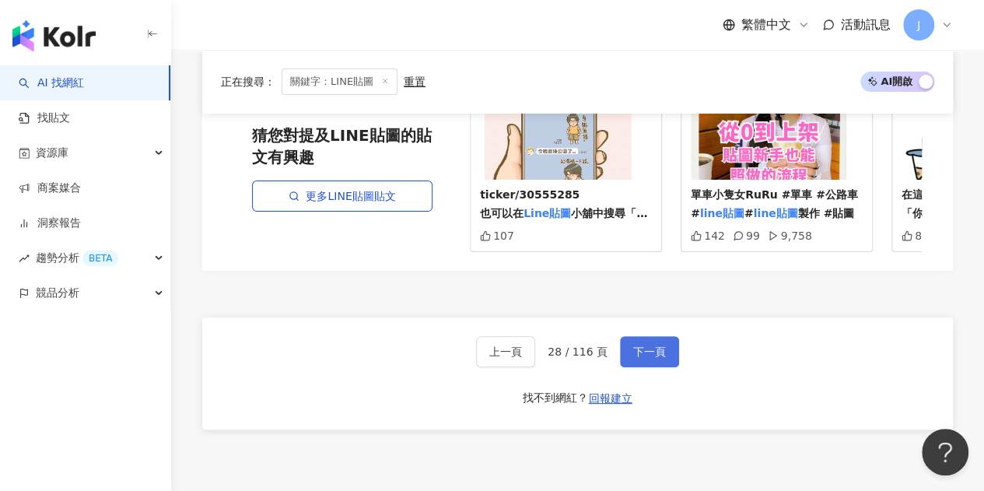
click at [637, 346] on span "下一頁" at bounding box center [649, 352] width 33 height 12
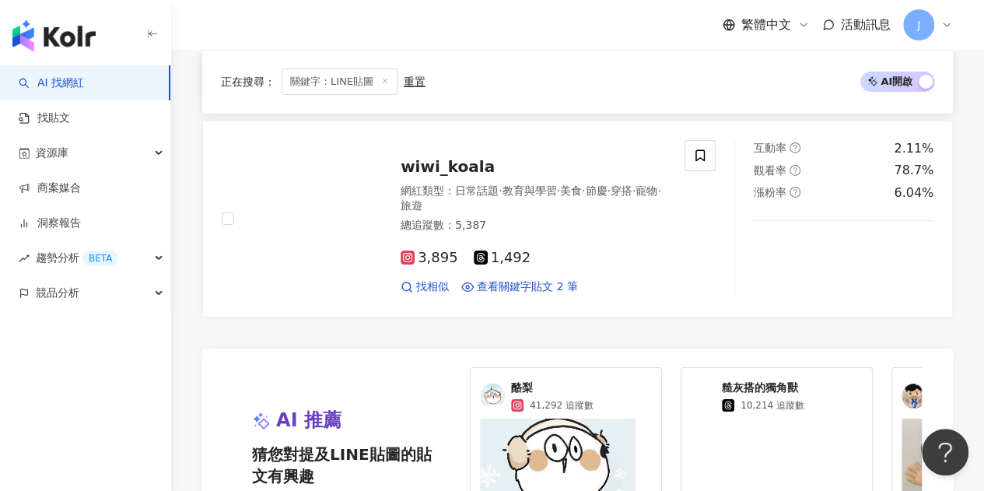
scroll to position [2957, 0]
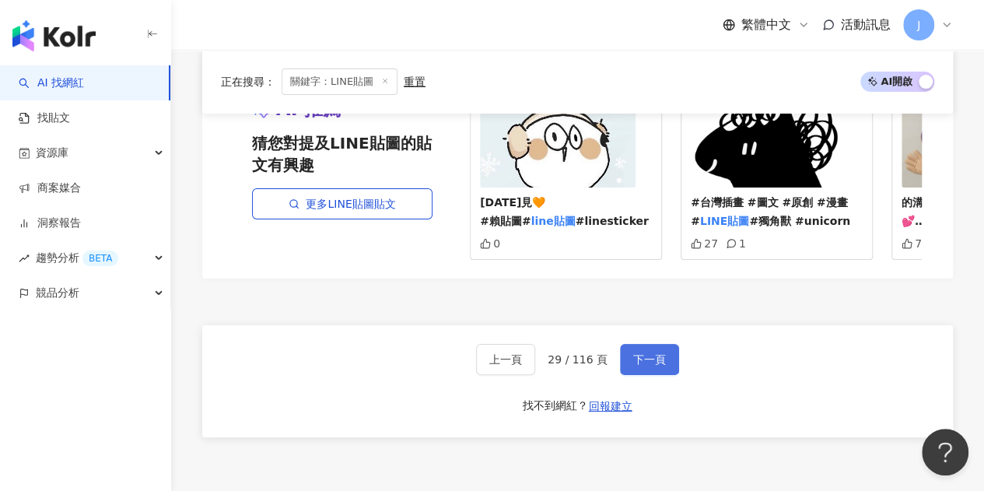
click at [657, 344] on button "下一頁" at bounding box center [649, 359] width 59 height 31
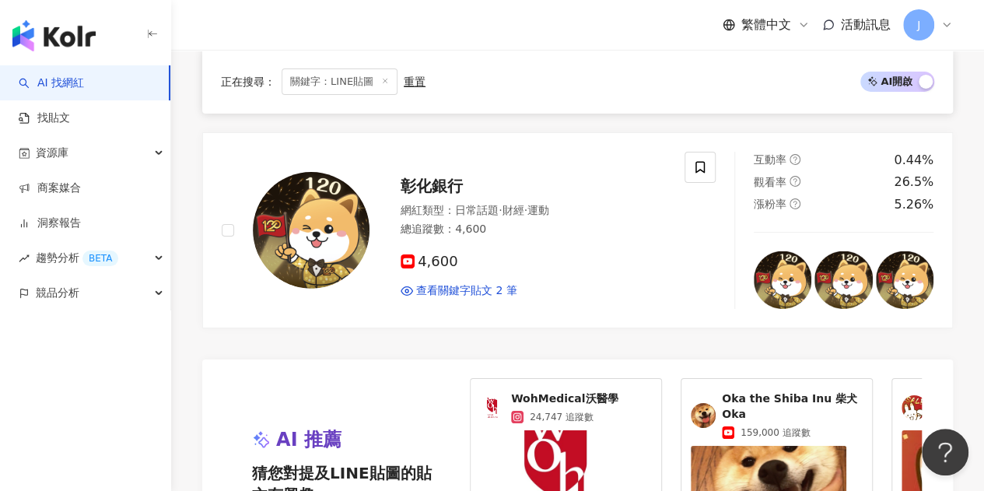
scroll to position [3035, 0]
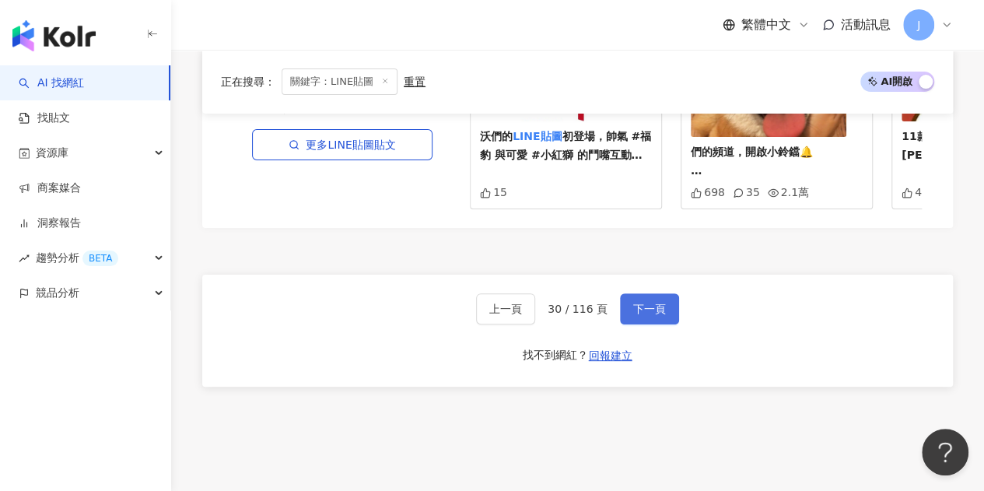
click at [640, 293] on button "下一頁" at bounding box center [649, 308] width 59 height 31
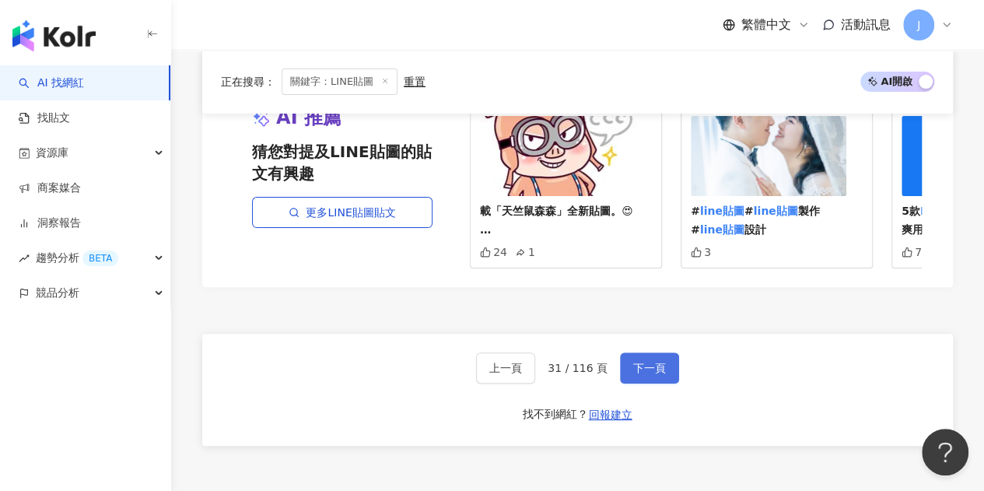
click at [665, 353] on button "下一頁" at bounding box center [649, 368] width 59 height 31
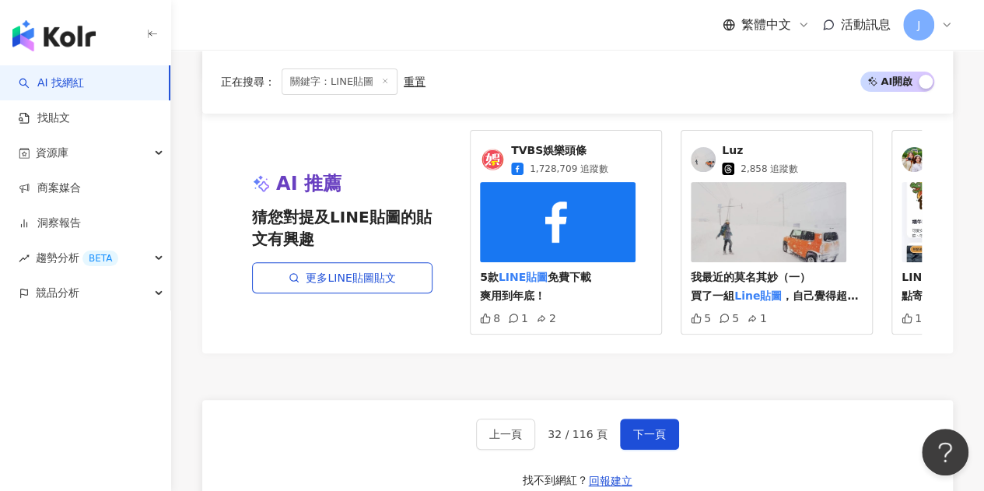
scroll to position [3191, 0]
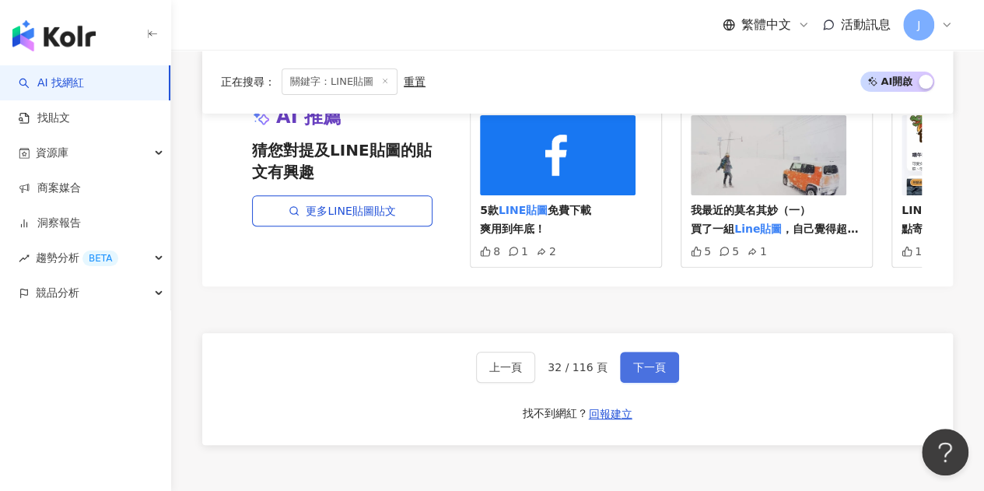
click at [637, 361] on span "下一頁" at bounding box center [649, 367] width 33 height 12
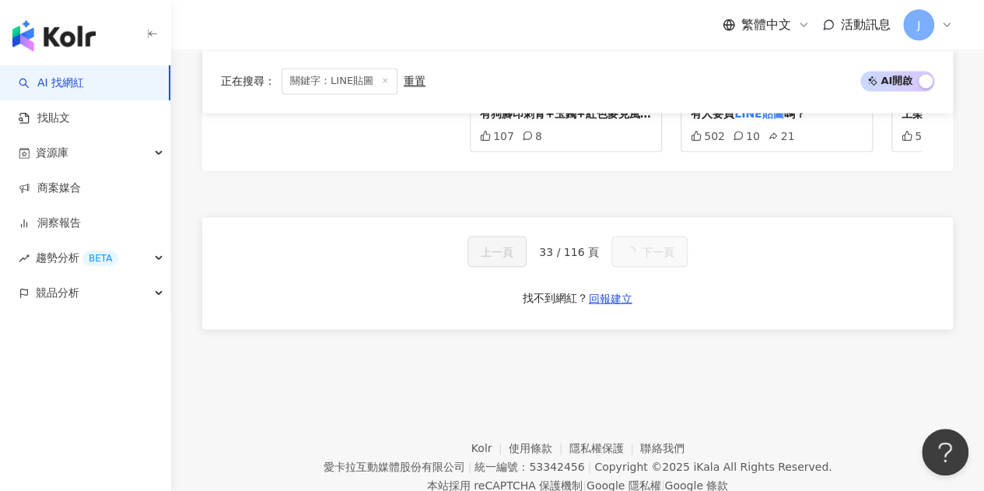
scroll to position [0, 0]
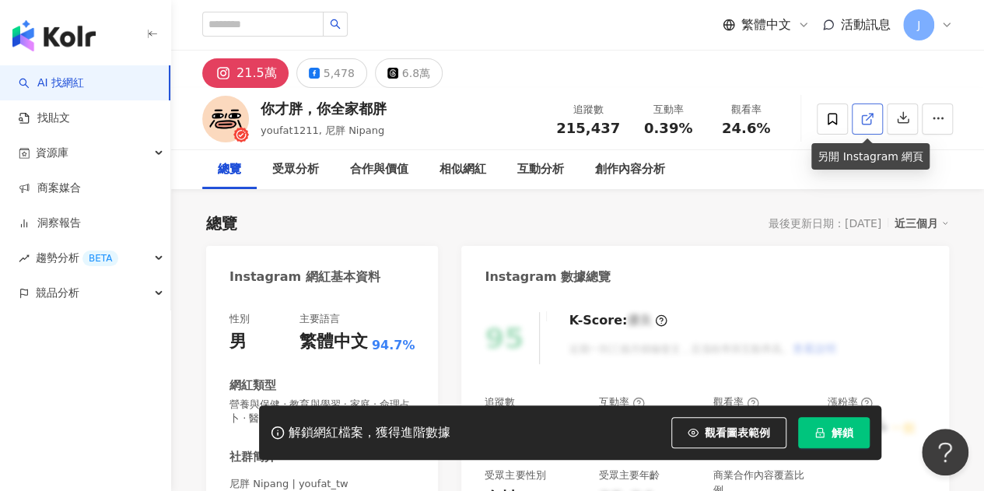
click at [870, 117] on icon at bounding box center [868, 119] width 14 height 14
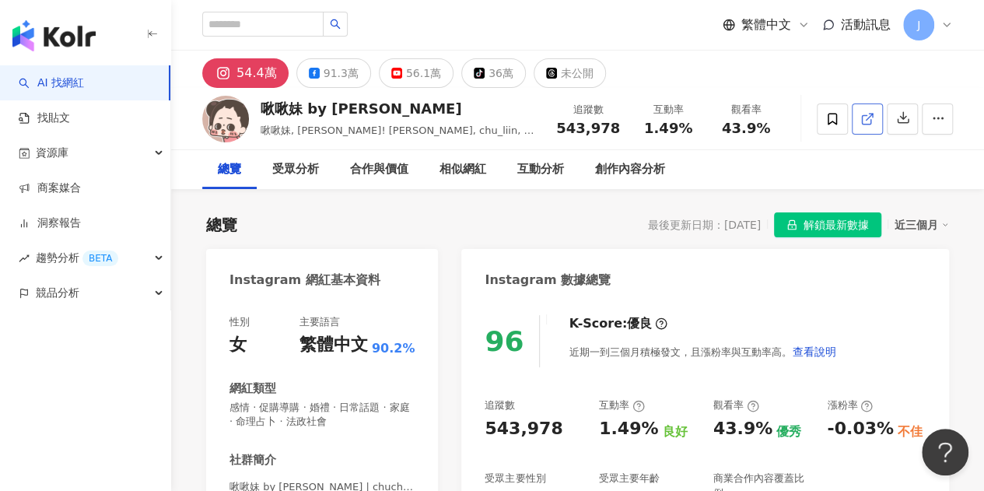
click at [872, 121] on icon at bounding box center [868, 119] width 14 height 14
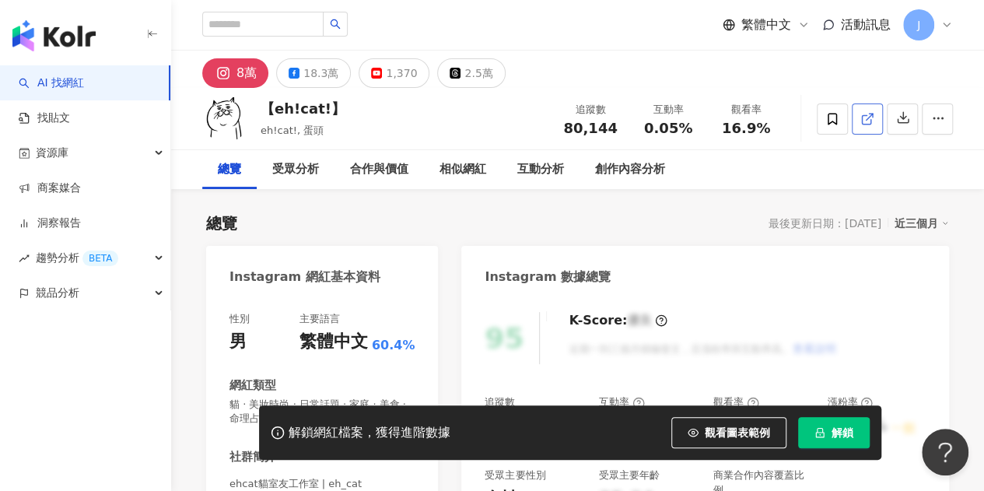
click at [866, 125] on icon at bounding box center [868, 119] width 14 height 14
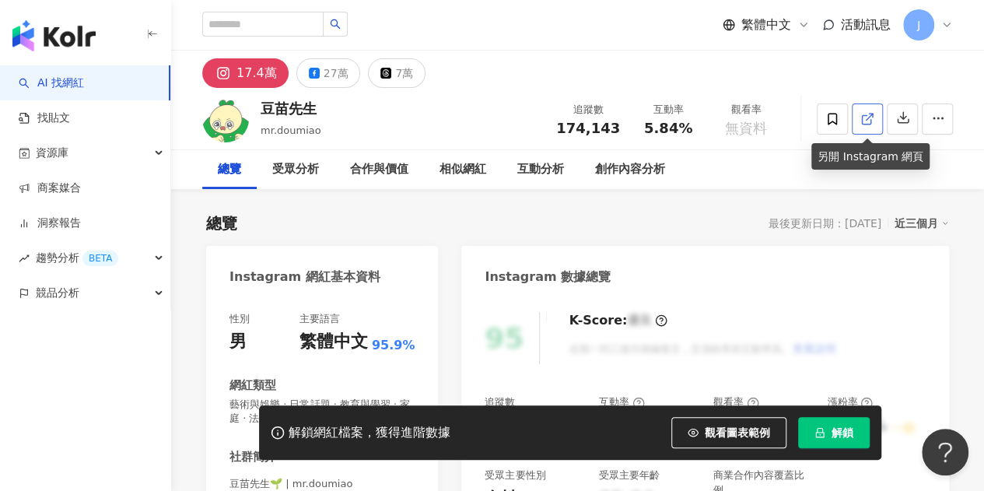
click at [867, 120] on icon at bounding box center [868, 119] width 14 height 14
